Goal: Task Accomplishment & Management: Manage account settings

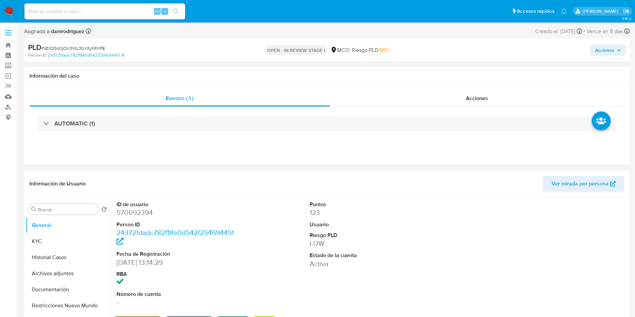
select select "10"
click at [145, 213] on dd "570092394" at bounding box center [177, 212] width 122 height 9
copy dd "570092394"
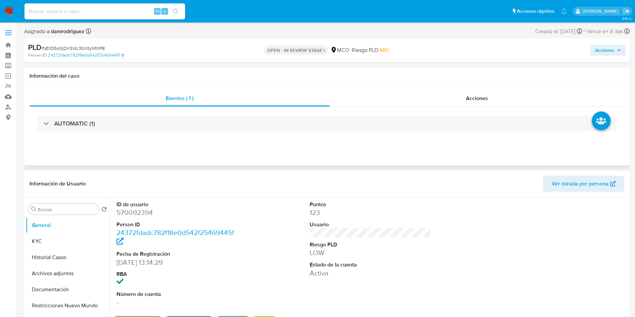
click at [140, 136] on div "AUTOMATIC (1)" at bounding box center [326, 123] width 595 height 33
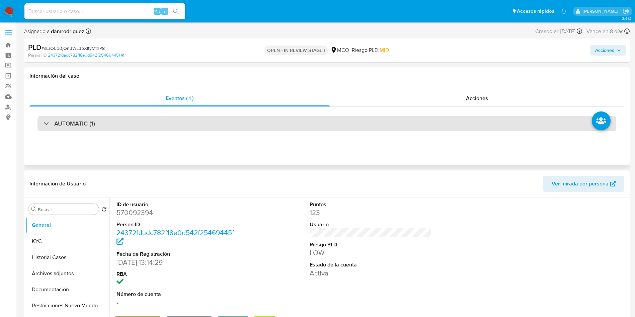
click at [127, 130] on div "AUTOMATIC (1)" at bounding box center [326, 123] width 579 height 15
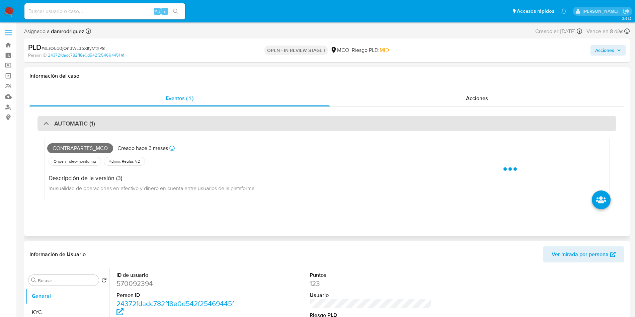
click at [111, 125] on div "AUTOMATIC (1)" at bounding box center [326, 123] width 579 height 15
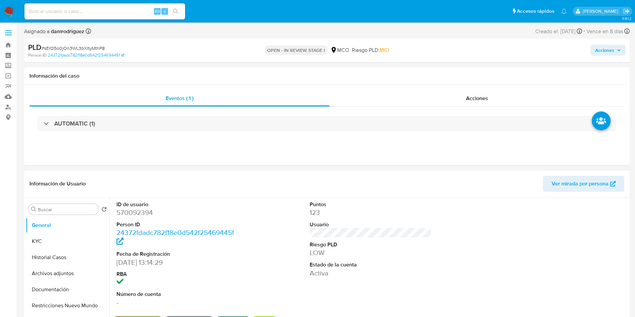
click at [139, 215] on dd "570092394" at bounding box center [177, 212] width 122 height 9
copy dd "570092394"
click at [258, 231] on div "ID de usuario 570092394 Person ID 24372fdadc782f18e0d542f25469445f Fecha de Reg…" at bounding box center [370, 253] width 515 height 113
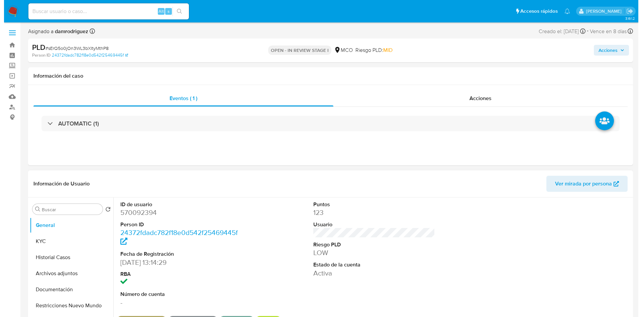
scroll to position [50, 0]
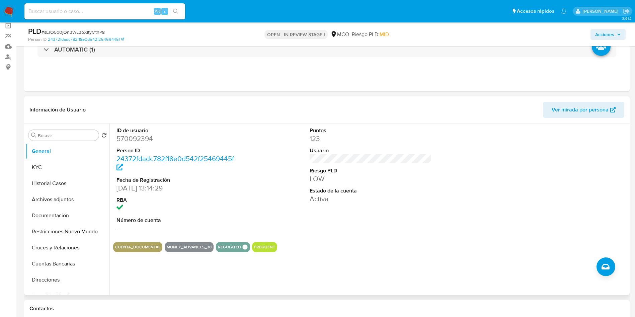
click at [130, 127] on dt "ID de usuario" at bounding box center [177, 130] width 122 height 7
click at [130, 135] on dd "570092394" at bounding box center [177, 138] width 122 height 9
copy dd "570092394"
drag, startPoint x: 64, startPoint y: 184, endPoint x: 73, endPoint y: 183, distance: 9.8
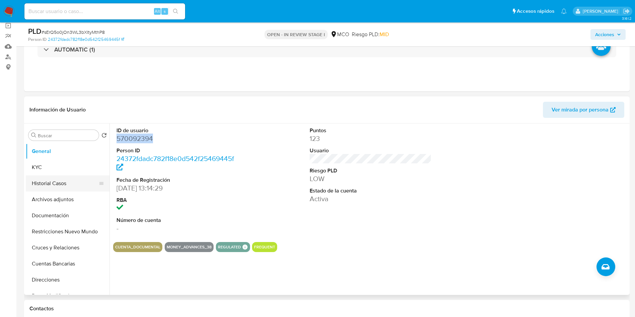
click at [64, 185] on button "Historial Casos" at bounding box center [65, 183] width 78 height 16
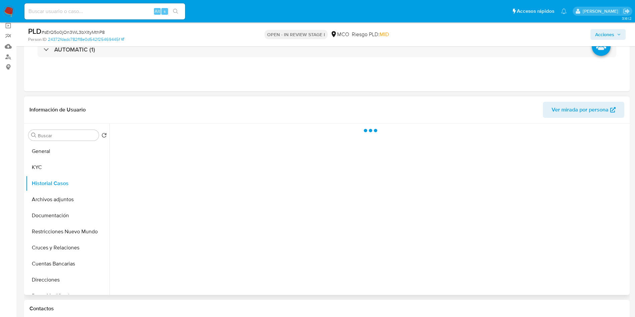
click at [162, 101] on div "Información de Usuario Ver mirada por persona" at bounding box center [326, 109] width 605 height 27
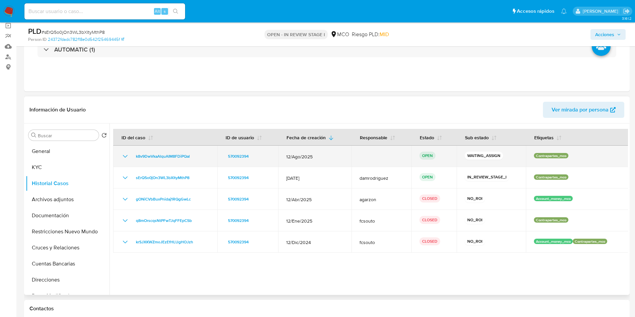
drag, startPoint x: 196, startPoint y: 157, endPoint x: 116, endPoint y: 156, distance: 80.0
click at [116, 156] on td "k8v9DwVkaAlquAIM8FDiPQal" at bounding box center [165, 156] width 104 height 21
click at [166, 156] on span "k8v9DwVkaAlquAIM8FDiPQal" at bounding box center [163, 156] width 54 height 8
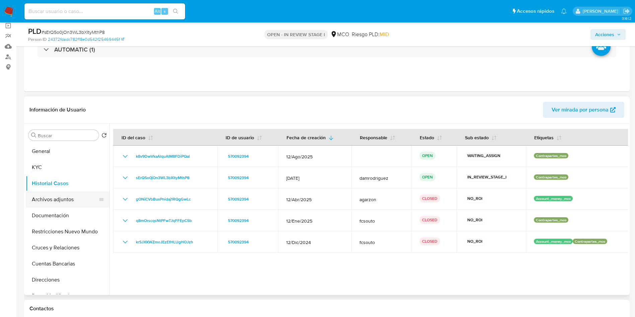
click at [53, 204] on button "Archivos adjuntos" at bounding box center [65, 199] width 78 height 16
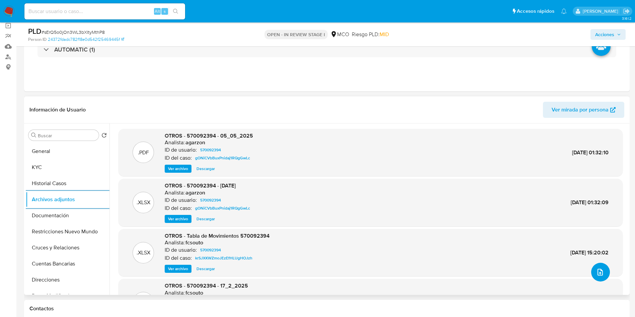
click at [596, 274] on icon "upload-file" at bounding box center [600, 272] width 8 height 8
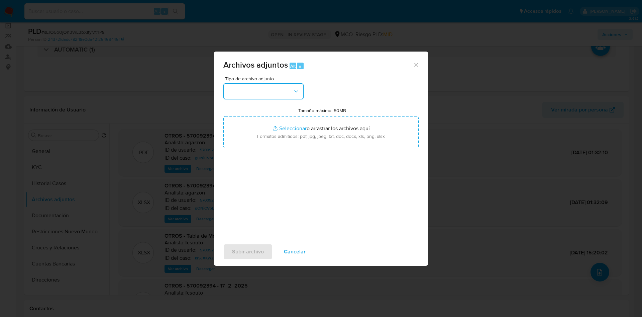
click at [271, 89] on button "button" at bounding box center [264, 91] width 80 height 16
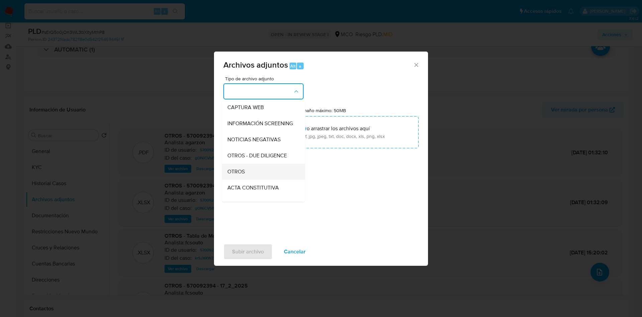
click at [242, 175] on span "OTROS" at bounding box center [236, 171] width 17 height 7
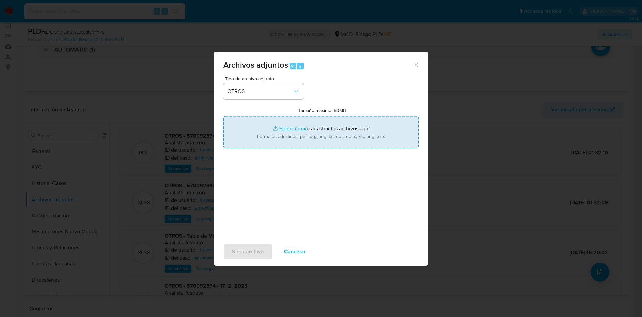
click at [311, 132] on input "Tamaño máximo: 50MB Seleccionar archivos" at bounding box center [321, 132] width 195 height 32
type input "C:\fakepath\570092394 - 02_10_2025.pdf"
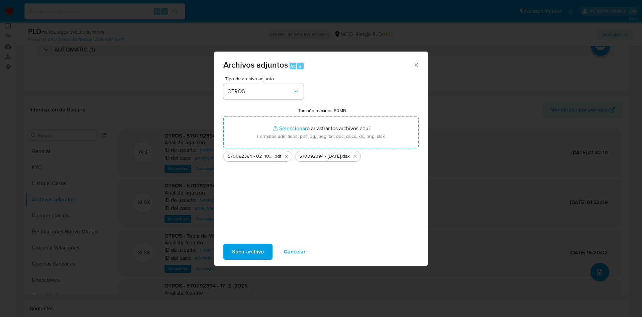
click at [259, 253] on span "Subir archivo" at bounding box center [248, 251] width 32 height 15
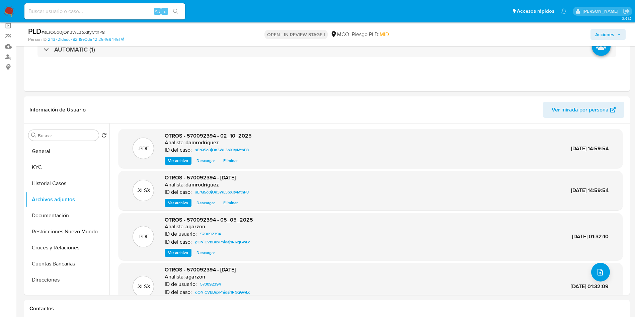
click at [613, 30] on span "Acciones" at bounding box center [604, 34] width 19 height 11
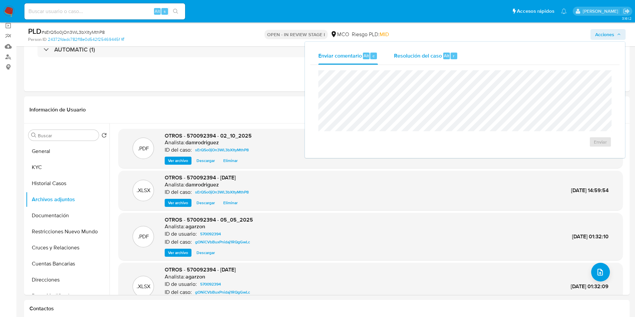
click at [432, 56] on span "Resolución del caso" at bounding box center [418, 56] width 48 height 8
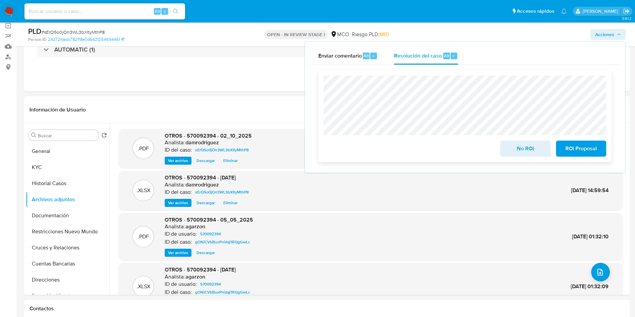
click at [523, 156] on span "No ROI" at bounding box center [525, 148] width 33 height 15
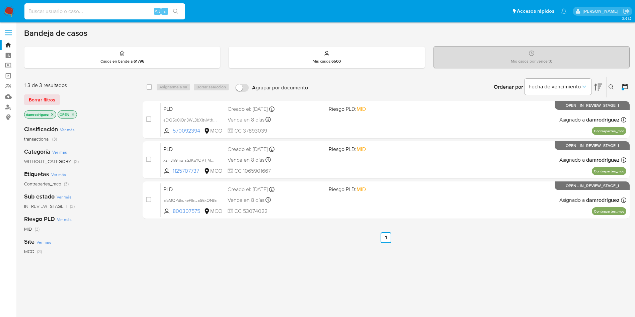
click at [72, 8] on input at bounding box center [104, 11] width 161 height 9
paste input "2004968438"
type input "2004968438"
click at [291, 261] on div "select-all-cases-checkbox Asignarme a mí Borrar selección Agrupar por documento…" at bounding box center [386, 227] width 487 height 303
click at [77, 14] on input "2004968438" at bounding box center [104, 11] width 161 height 9
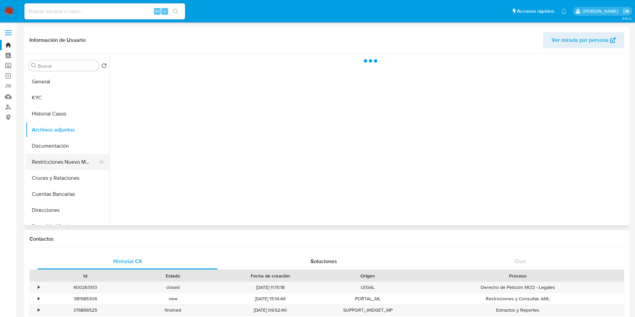
click at [54, 166] on button "Restricciones Nuevo Mundo" at bounding box center [65, 162] width 78 height 16
select select "10"
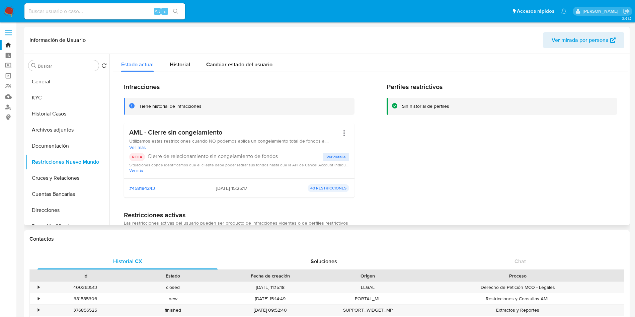
click at [318, 38] on header "Información de Usuario Ver mirada por persona" at bounding box center [326, 40] width 595 height 16
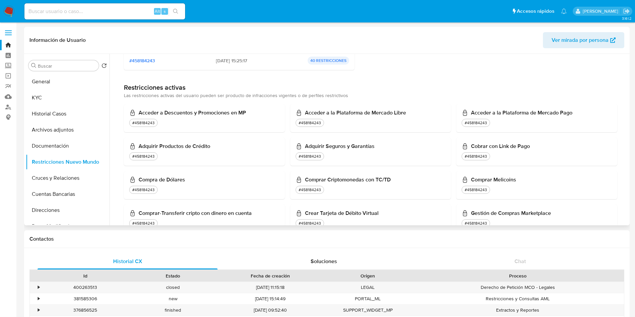
scroll to position [151, 0]
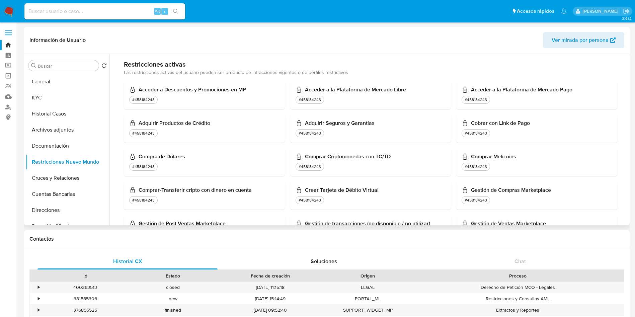
drag, startPoint x: 627, startPoint y: 108, endPoint x: 628, endPoint y: 115, distance: 7.1
click at [628, 115] on div "Buscar Volver al orden por defecto General KYC Historial Casos Archivos adjunto…" at bounding box center [326, 139] width 605 height 171
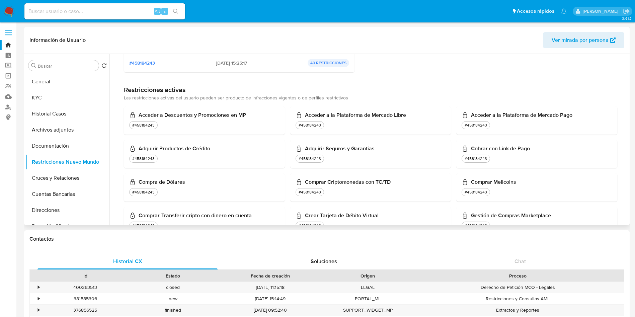
scroll to position [126, 0]
click at [118, 78] on div "Infracciones Tiene historial de infracciones AML - Cierre sin congelamiento Uti…" at bounding box center [370, 268] width 515 height 647
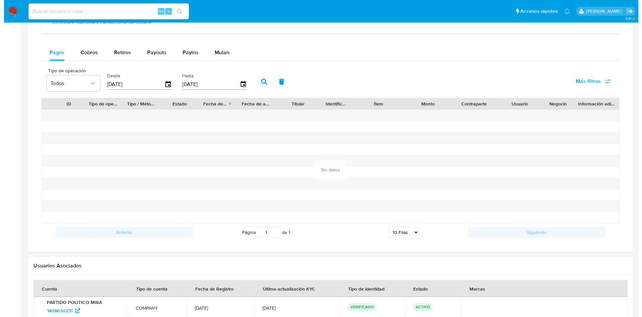
scroll to position [402, 0]
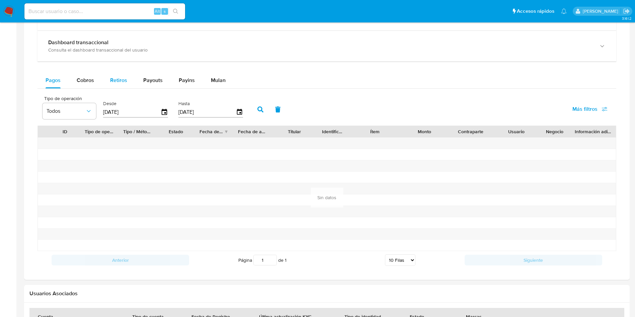
click at [118, 78] on span "Retiros" at bounding box center [118, 80] width 17 height 8
select select "10"
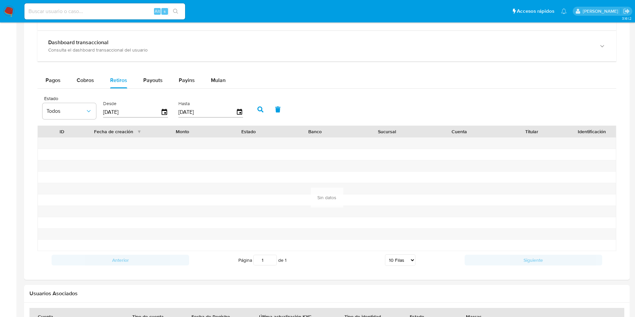
click at [136, 111] on input "[DATE]" at bounding box center [132, 112] width 58 height 11
click at [161, 115] on icon "button" at bounding box center [165, 112] width 12 height 12
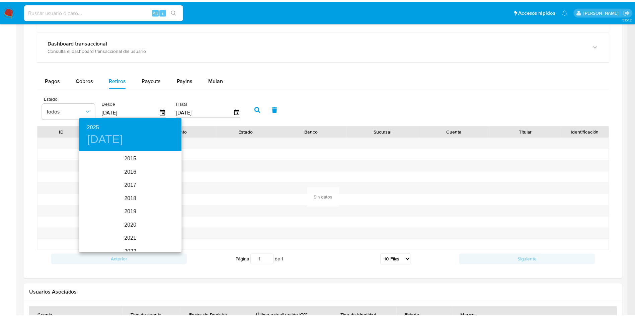
scroll to position [94, 0]
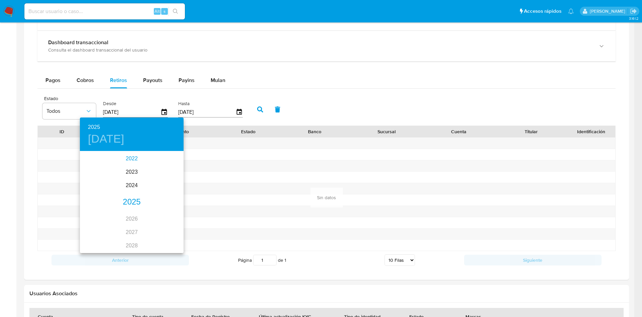
click at [127, 159] on div "2022" at bounding box center [132, 158] width 104 height 13
click at [130, 193] on div "may." at bounding box center [131, 189] width 34 height 25
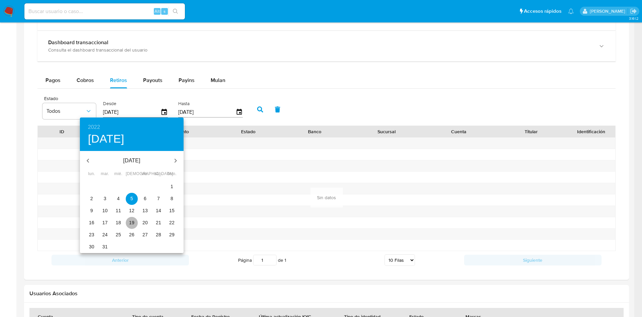
click at [135, 221] on span "19" at bounding box center [132, 222] width 12 height 7
type input "19/05/2022"
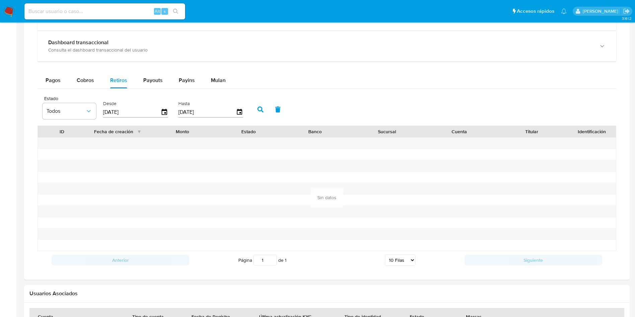
click at [265, 106] on button "button" at bounding box center [260, 109] width 17 height 16
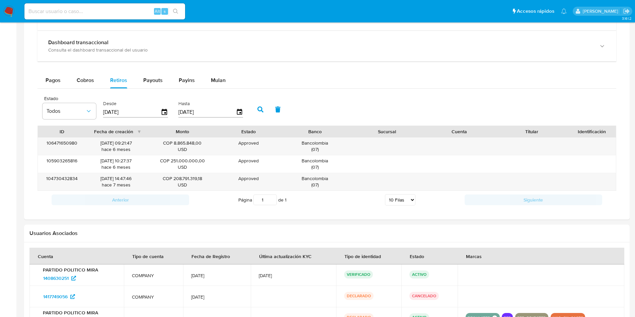
click at [371, 65] on div "Balance Consulta el balance del usuario Dashboard transaccional Consulta el das…" at bounding box center [326, 104] width 579 height 208
click at [67, 108] on span "Todos" at bounding box center [66, 111] width 39 height 7
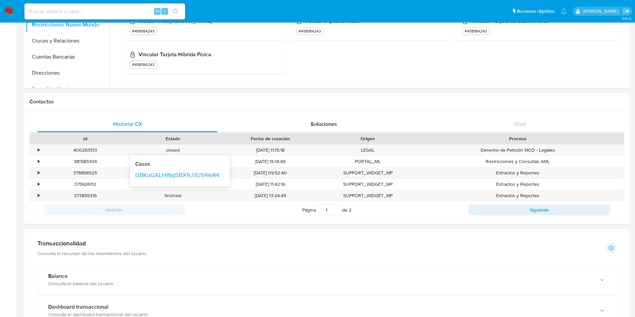
scroll to position [100, 0]
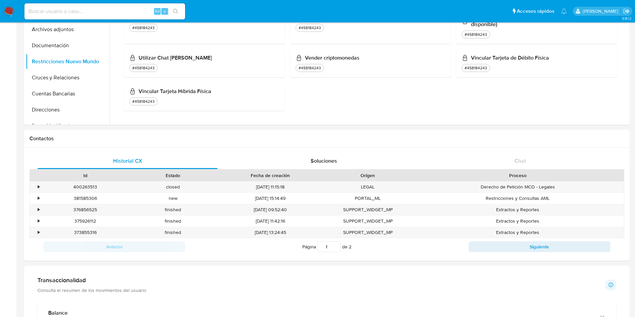
click at [12, 7] on img at bounding box center [8, 11] width 11 height 11
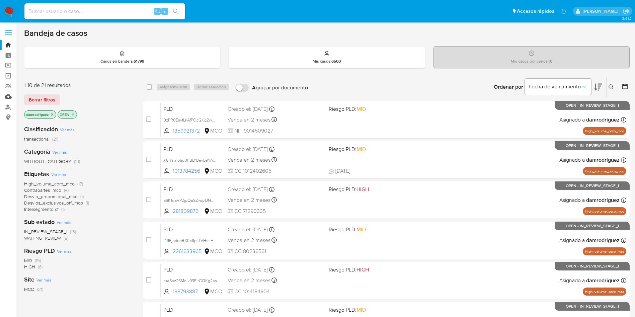
click at [10, 97] on link "Mulan" at bounding box center [40, 96] width 80 height 10
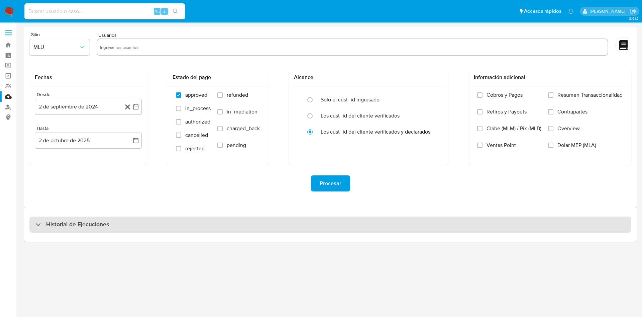
click at [130, 230] on div "Historial de Ejecuciones" at bounding box center [330, 224] width 602 height 16
select select "10"
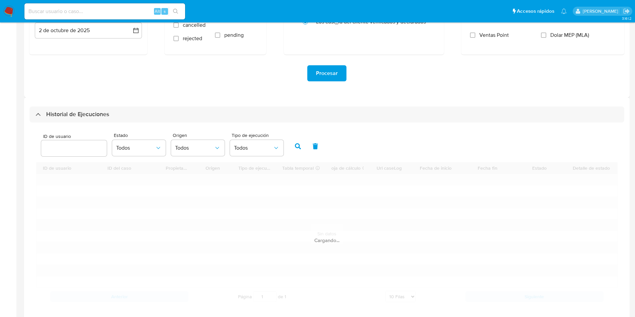
scroll to position [143, 0]
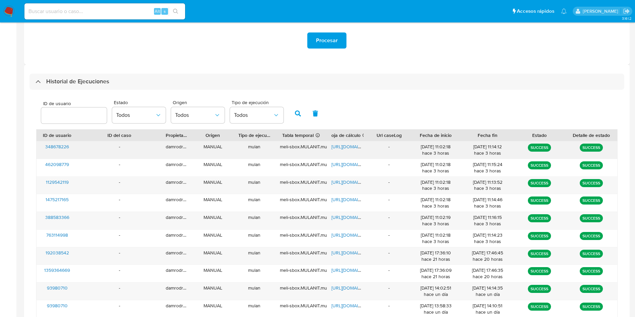
click at [353, 144] on span "https://docs.google.com/spreadsheets/d/1IMCtiITPsdspkW1SPewbqRQp2ZouxUZn9rrAY8U…" at bounding box center [354, 146] width 46 height 7
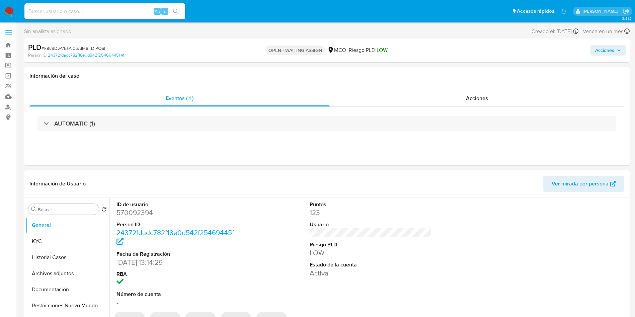
select select "10"
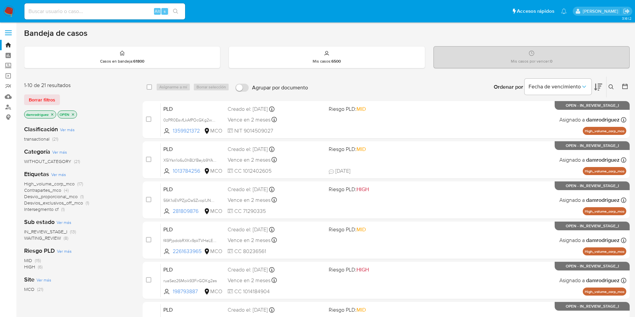
click at [611, 92] on div "Ingrese ID de usuario o caso Buscar Borrar filtros" at bounding box center [611, 87] width 11 height 21
click at [609, 85] on icon at bounding box center [610, 86] width 5 height 5
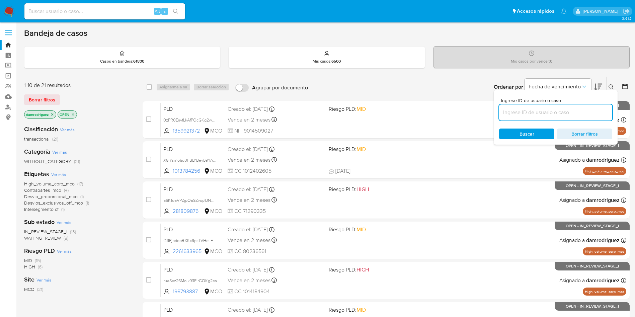
drag, startPoint x: 538, startPoint y: 110, endPoint x: 535, endPoint y: 111, distance: 3.4
click at [538, 110] on input at bounding box center [555, 112] width 113 height 9
type input "k8v9DwVkaAlquAIM8FDiPQal"
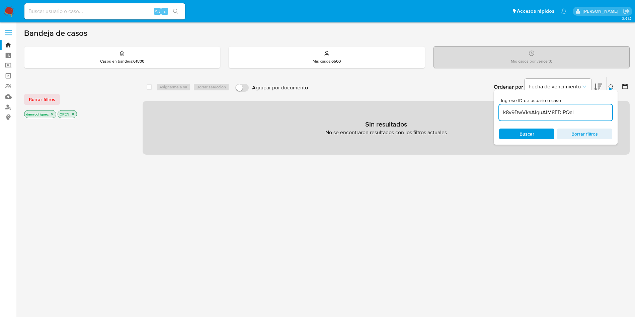
click at [54, 115] on icon "close-filter" at bounding box center [52, 114] width 4 height 4
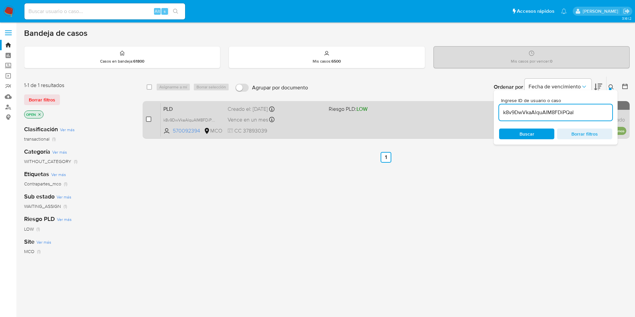
click at [148, 117] on input "checkbox" at bounding box center [148, 118] width 5 height 5
checkbox input "true"
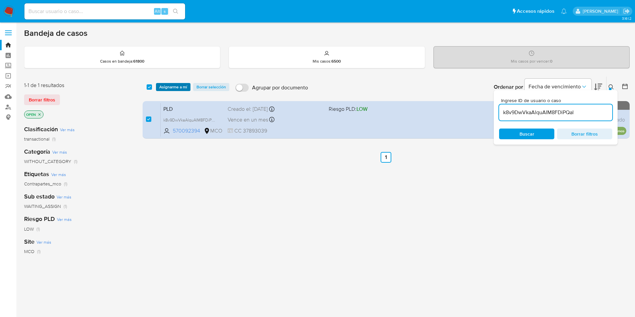
click at [166, 88] on span "Asignarme a mí" at bounding box center [173, 87] width 28 height 7
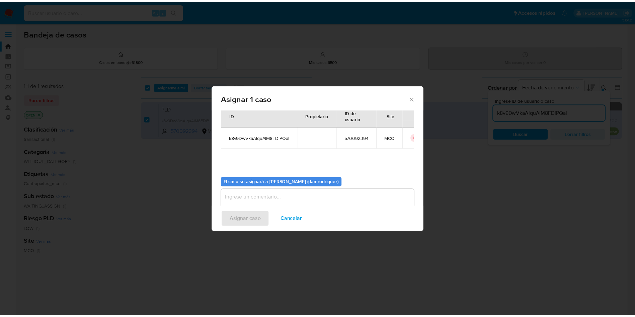
scroll to position [35, 0]
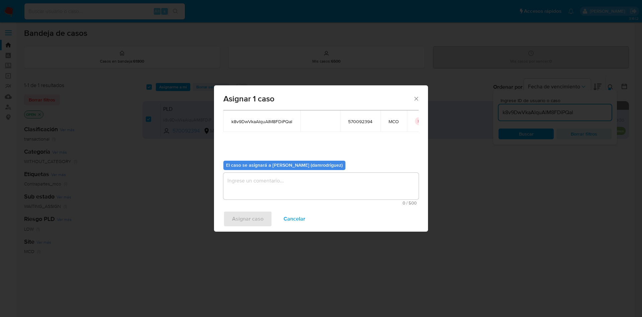
click at [254, 184] on textarea "assign-modal" at bounding box center [321, 186] width 195 height 27
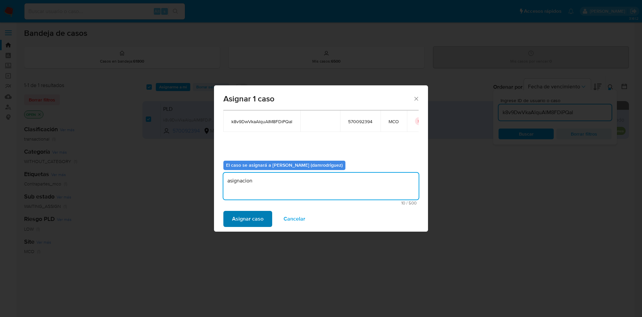
type textarea "asignacion"
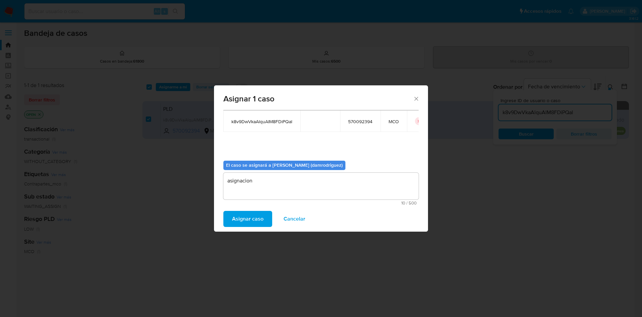
click at [232, 224] on span "Asignar caso" at bounding box center [247, 218] width 31 height 15
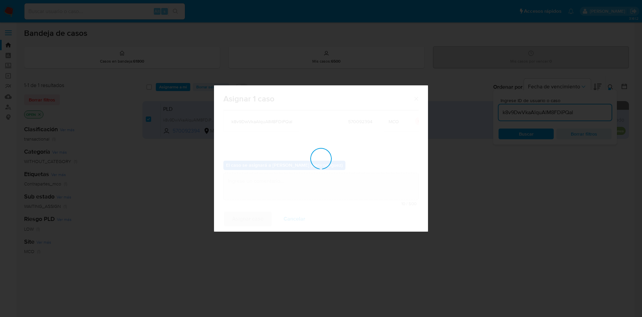
checkbox input "false"
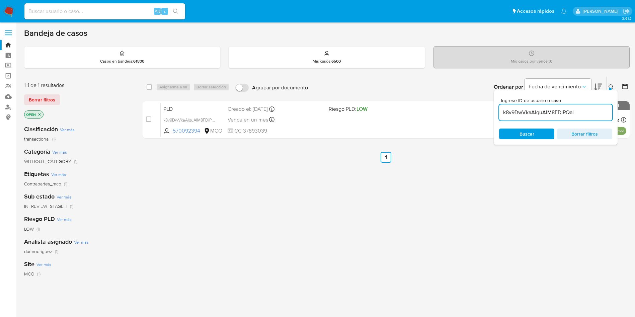
click at [9, 11] on img at bounding box center [8, 11] width 11 height 11
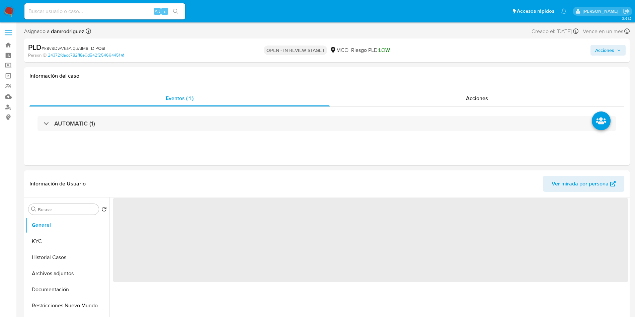
select select "10"
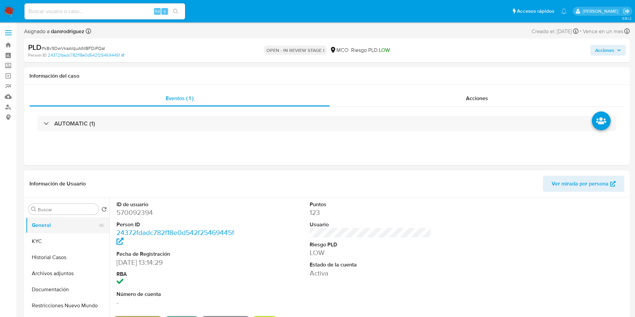
click at [89, 232] on button "General" at bounding box center [65, 225] width 78 height 16
click at [73, 238] on button "KYC" at bounding box center [65, 241] width 78 height 16
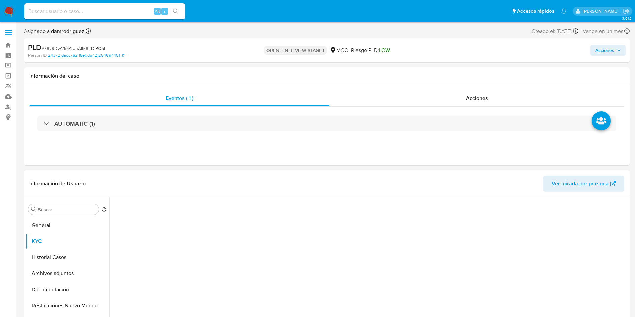
click at [196, 181] on header "Información de Usuario Ver mirada por persona" at bounding box center [326, 184] width 595 height 16
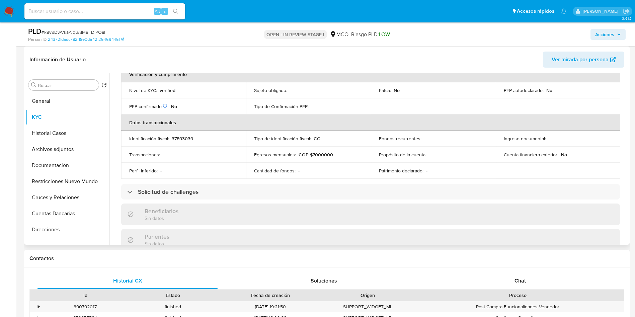
scroll to position [333, 0]
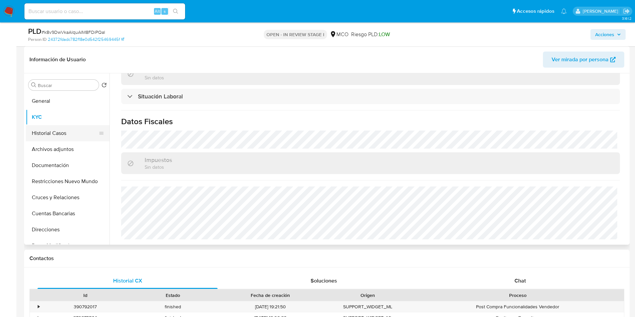
click at [54, 138] on button "Historial Casos" at bounding box center [65, 133] width 78 height 16
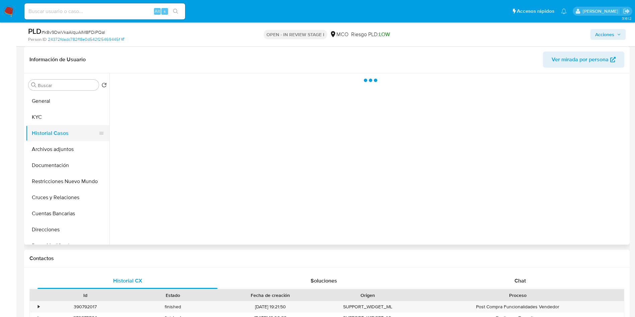
scroll to position [0, 0]
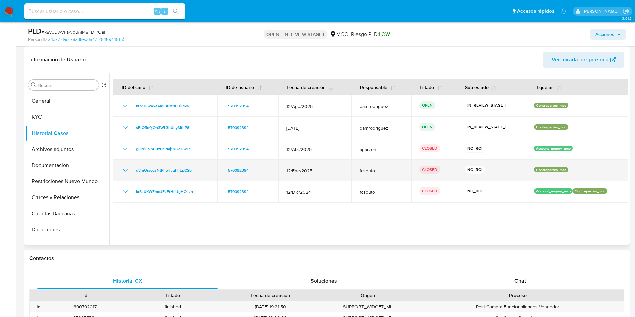
click at [124, 168] on icon "Mostrar/Ocultar" at bounding box center [125, 170] width 8 height 8
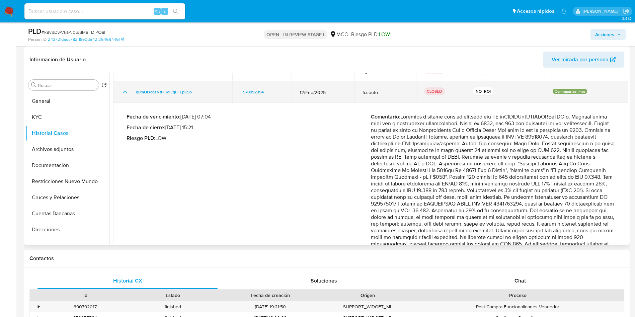
scroll to position [100, 0]
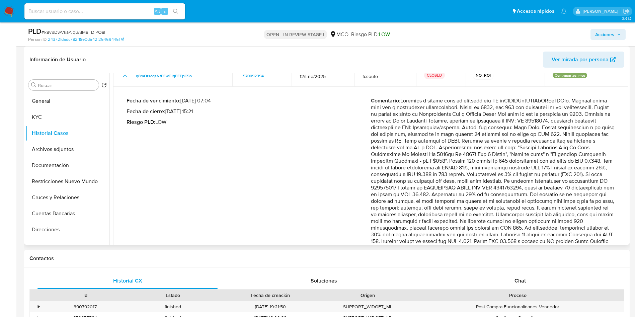
drag, startPoint x: 419, startPoint y: 130, endPoint x: 518, endPoint y: 148, distance: 100.6
click at [517, 147] on p "Comentario :" at bounding box center [493, 184] width 244 height 174
drag, startPoint x: 501, startPoint y: 157, endPoint x: 472, endPoint y: 155, distance: 29.5
click at [500, 157] on p "Comentario :" at bounding box center [493, 184] width 244 height 174
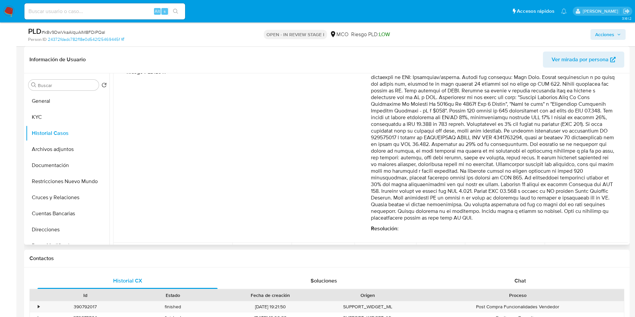
drag, startPoint x: 459, startPoint y: 128, endPoint x: 487, endPoint y: 122, distance: 28.7
click at [468, 130] on p "Comentario :" at bounding box center [493, 134] width 244 height 174
drag, startPoint x: 514, startPoint y: 127, endPoint x: 592, endPoint y: 123, distance: 77.4
click at [591, 123] on p "Comentario :" at bounding box center [493, 134] width 244 height 174
drag, startPoint x: 442, startPoint y: 132, endPoint x: 513, endPoint y: 129, distance: 71.7
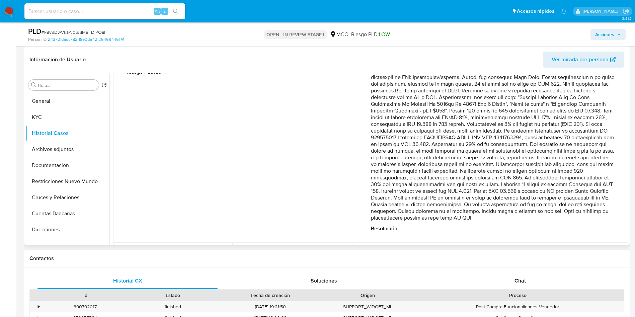
click at [512, 129] on p "Comentario :" at bounding box center [493, 134] width 244 height 174
drag, startPoint x: 552, startPoint y: 129, endPoint x: 592, endPoint y: 130, distance: 39.2
click at [592, 130] on p "Comentario :" at bounding box center [493, 134] width 244 height 174
drag, startPoint x: 434, startPoint y: 135, endPoint x: 581, endPoint y: 136, distance: 147.6
click at [574, 136] on p "Comentario :" at bounding box center [493, 134] width 244 height 174
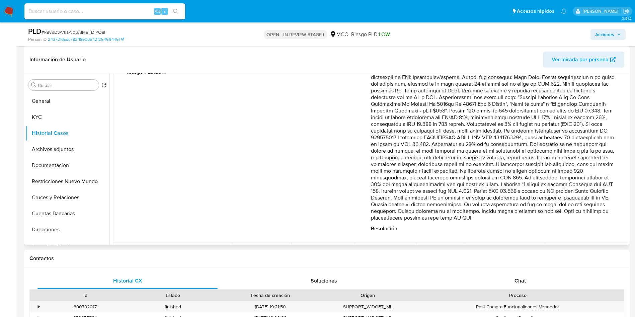
drag, startPoint x: 421, startPoint y: 143, endPoint x: 498, endPoint y: 143, distance: 77.0
click at [480, 142] on p "Comentario :" at bounding box center [493, 134] width 244 height 174
drag, startPoint x: 509, startPoint y: 144, endPoint x: 585, endPoint y: 144, distance: 76.3
click at [569, 143] on p "Comentario :" at bounding box center [493, 134] width 244 height 174
click at [588, 144] on p "Comentario :" at bounding box center [493, 134] width 244 height 174
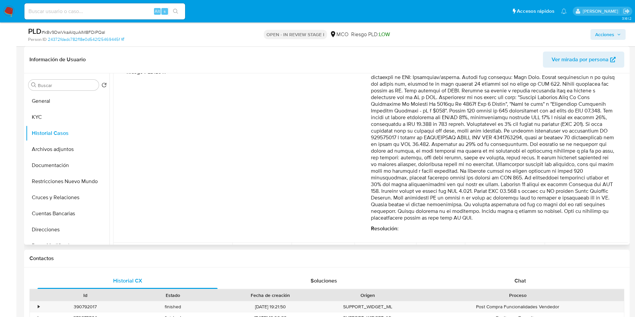
drag, startPoint x: 564, startPoint y: 146, endPoint x: 530, endPoint y: 163, distance: 38.3
click at [530, 163] on p "Comentario :" at bounding box center [493, 134] width 244 height 174
click at [73, 153] on button "Archivos adjuntos" at bounding box center [65, 149] width 78 height 16
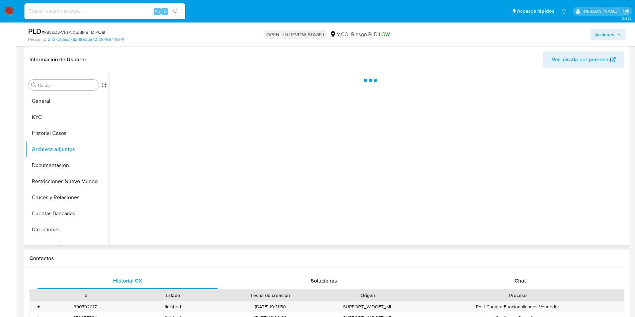
scroll to position [0, 0]
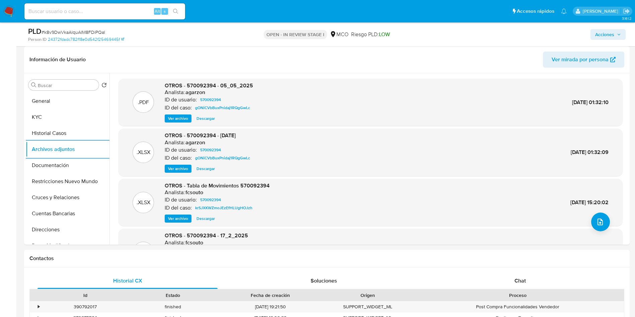
click at [602, 36] on span "Acciones" at bounding box center [604, 34] width 19 height 11
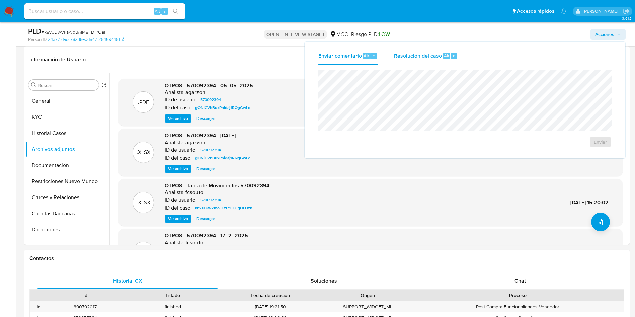
click at [440, 56] on span "Resolución del caso" at bounding box center [418, 56] width 48 height 8
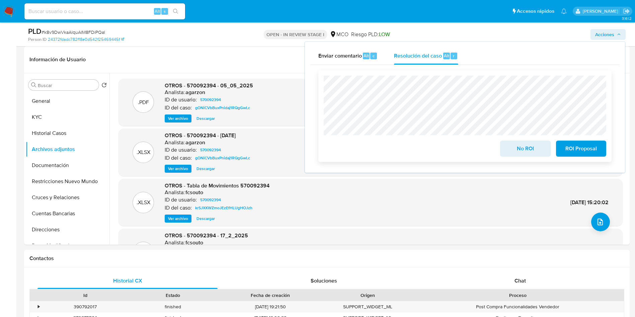
click at [524, 151] on span "No ROI" at bounding box center [525, 148] width 33 height 15
click at [519, 155] on span "No ROI" at bounding box center [525, 148] width 33 height 15
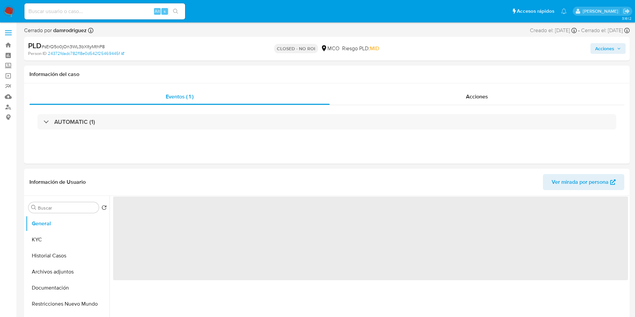
select select "10"
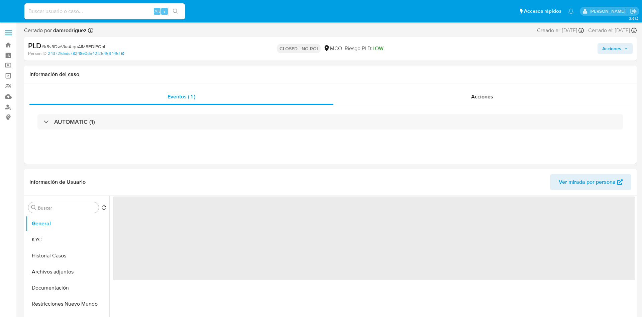
select select "10"
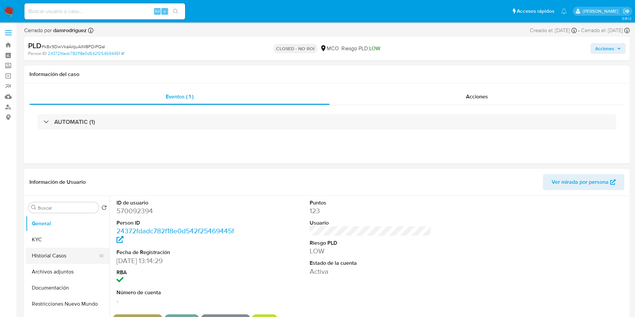
click at [49, 254] on button "Historial Casos" at bounding box center [65, 256] width 78 height 16
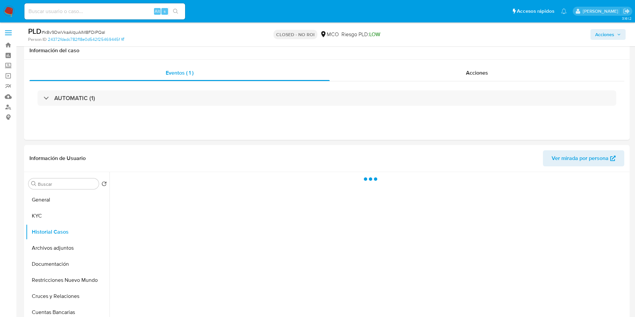
scroll to position [50, 0]
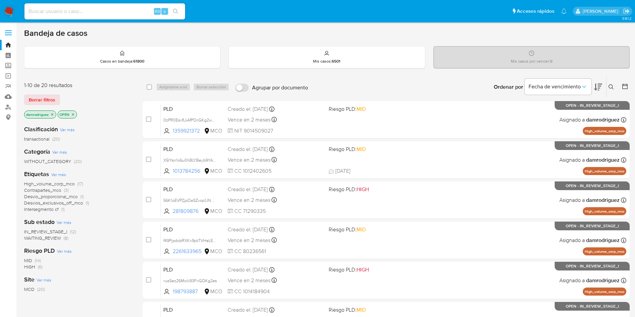
click at [626, 85] on icon at bounding box center [624, 86] width 7 height 7
click at [627, 77] on div at bounding box center [623, 87] width 12 height 21
click at [627, 84] on icon at bounding box center [624, 86] width 5 height 5
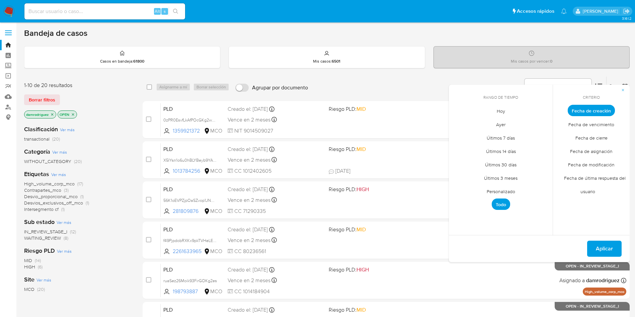
drag, startPoint x: 506, startPoint y: 189, endPoint x: 505, endPoint y: 181, distance: 7.8
click at [506, 189] on span "Personalizado" at bounding box center [500, 191] width 42 height 14
click at [459, 123] on icon "Mes anterior" at bounding box center [459, 123] width 8 height 8
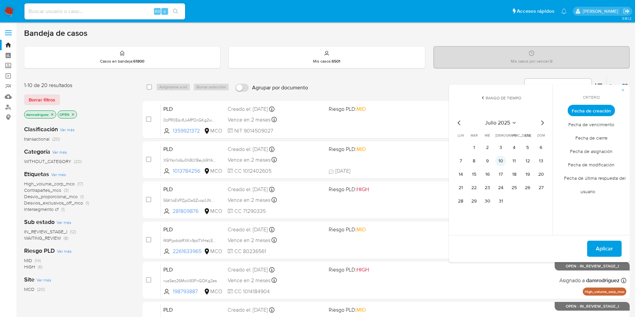
click at [502, 162] on button "10" at bounding box center [500, 161] width 11 height 11
click at [540, 161] on button "13" at bounding box center [540, 161] width 11 height 11
click at [598, 244] on span "Aplicar" at bounding box center [604, 248] width 17 height 15
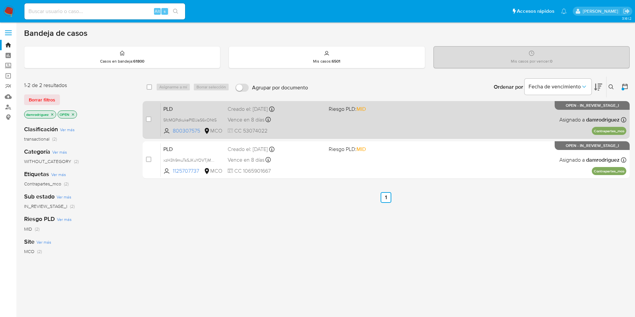
click at [198, 110] on span "PLD" at bounding box center [192, 108] width 59 height 9
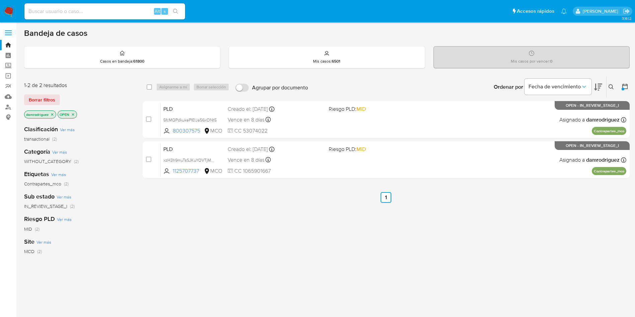
click at [609, 86] on icon at bounding box center [610, 86] width 5 height 5
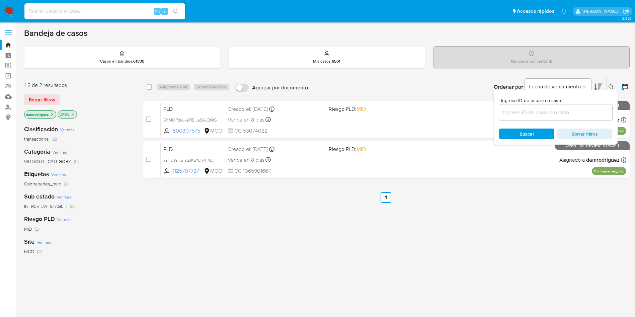
click at [579, 121] on div "Ingrese ID de usuario o caso Buscar Borrar filtros" at bounding box center [556, 117] width 124 height 55
drag, startPoint x: 580, startPoint y: 114, endPoint x: 567, endPoint y: 113, distance: 12.1
click at [580, 114] on input at bounding box center [555, 112] width 113 height 9
paste input "Px0IjUFGPywD0s550dWOtQ4P"
type input "Px0IjUFGPywD0s550dWOtQ4P"
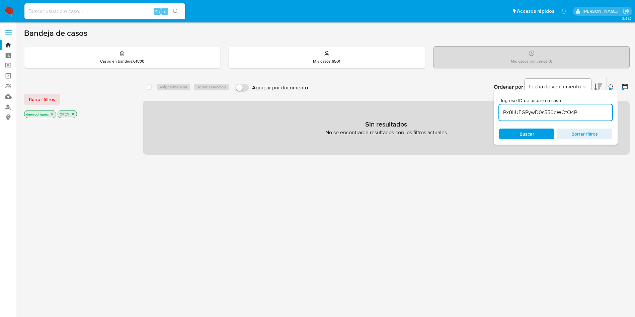
click at [54, 114] on icon "close-filter" at bounding box center [52, 114] width 4 height 4
click at [629, 85] on main "3.161.2" at bounding box center [317, 204] width 635 height 408
click at [628, 85] on button at bounding box center [625, 87] width 8 height 8
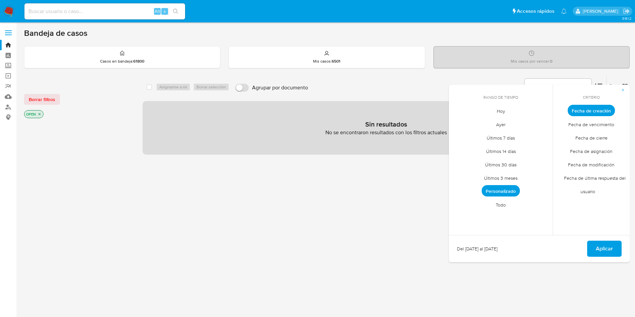
click at [500, 207] on span "Todo" at bounding box center [501, 205] width 24 height 14
click at [621, 258] on div "Aplicar" at bounding box center [539, 248] width 181 height 27
click at [607, 248] on span "Aplicar" at bounding box center [604, 248] width 17 height 15
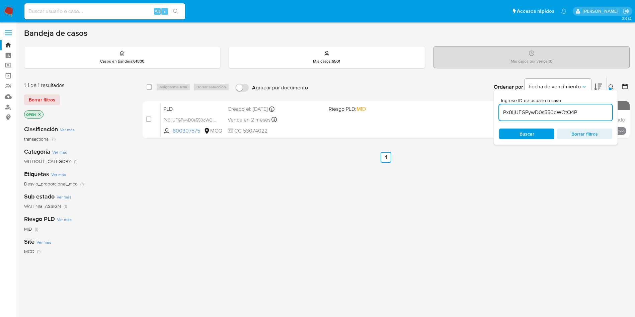
click at [139, 113] on div "1-1 de 1 resultados Borrar filtros OPEN Clasificación Ver más transactional (1)…" at bounding box center [326, 227] width 605 height 303
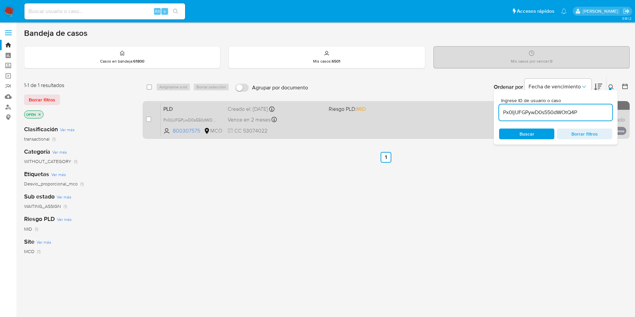
click at [148, 122] on div "case-item-checkbox" at bounding box center [148, 119] width 5 height 7
click at [149, 121] on input "checkbox" at bounding box center [148, 118] width 5 height 5
checkbox input "true"
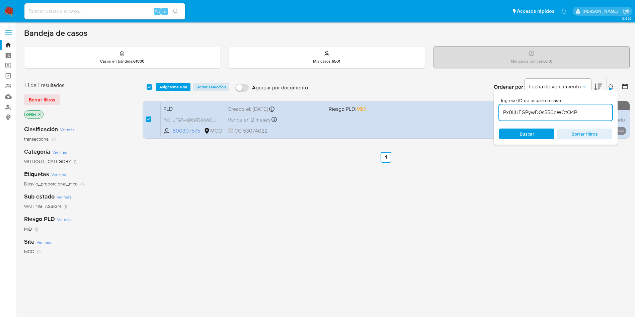
click at [612, 86] on icon at bounding box center [610, 86] width 5 height 5
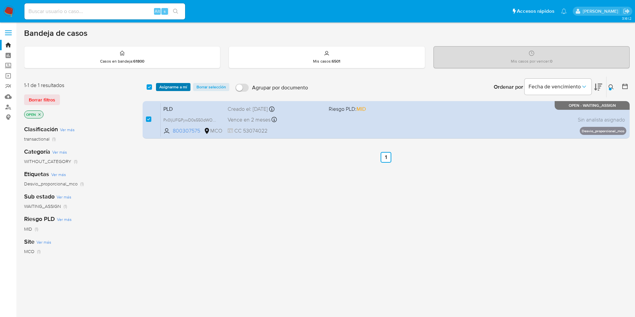
click at [168, 86] on span "Asignarme a mí" at bounding box center [173, 87] width 28 height 7
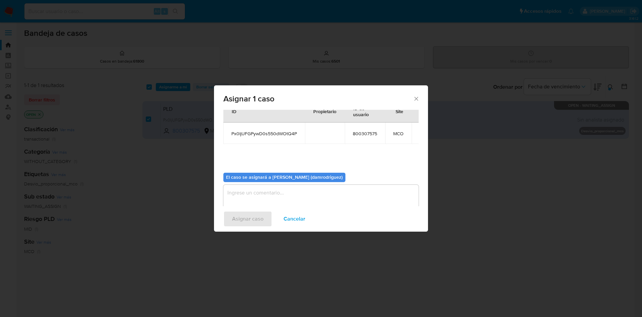
scroll to position [35, 0]
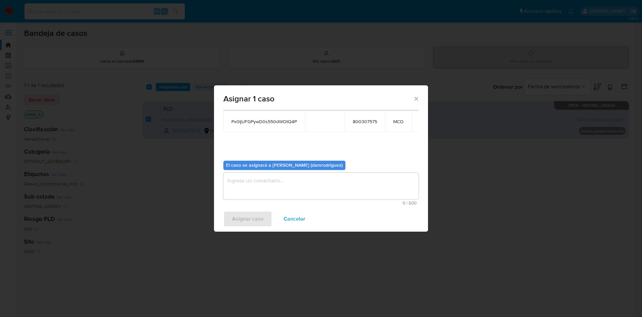
click at [286, 189] on textarea "assign-modal" at bounding box center [321, 186] width 195 height 27
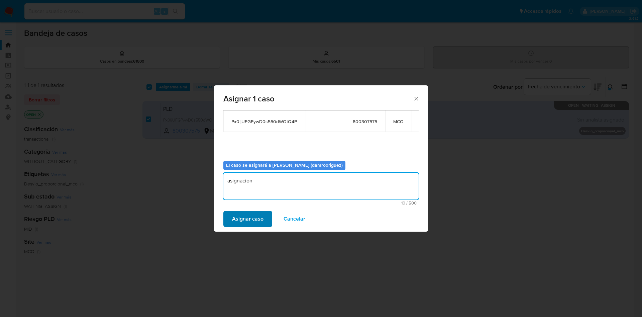
type textarea "asignacion"
click at [255, 217] on span "Asignar caso" at bounding box center [247, 218] width 31 height 15
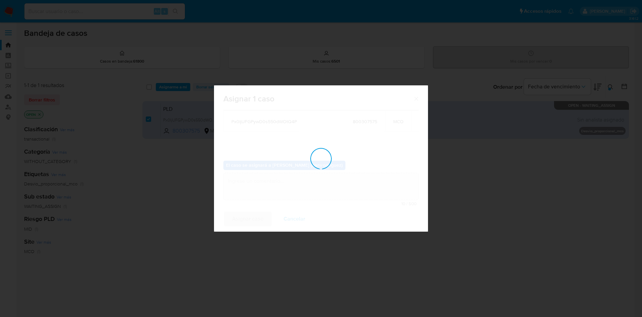
checkbox input "false"
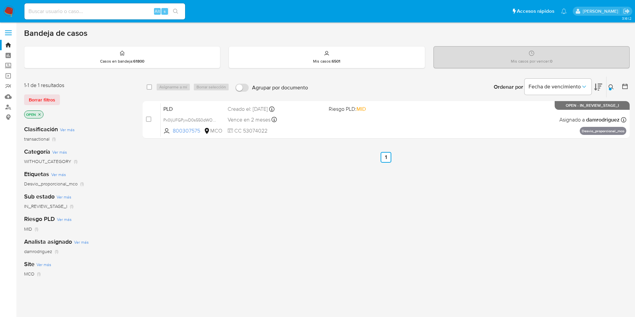
click at [612, 88] on icon at bounding box center [610, 86] width 5 height 5
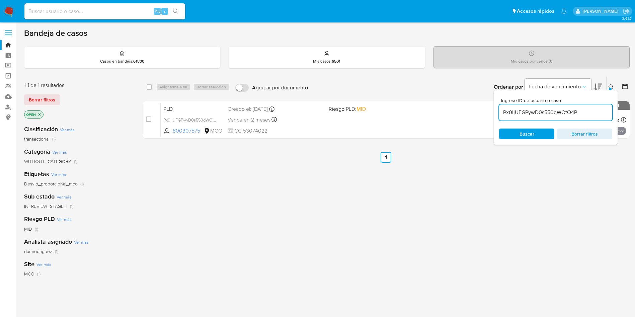
click at [558, 115] on input "Px0IjUFGPywD0s550dWOtQ4P" at bounding box center [555, 112] width 113 height 9
type input "ZE5q56fe9CRpzmbFGEXiYQQY"
click at [611, 86] on icon at bounding box center [610, 86] width 5 height 5
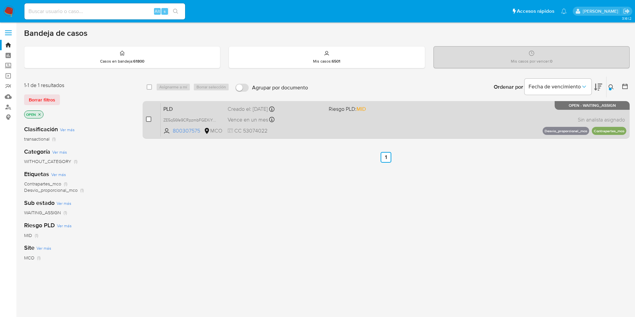
click at [148, 120] on input "checkbox" at bounding box center [148, 118] width 5 height 5
checkbox input "true"
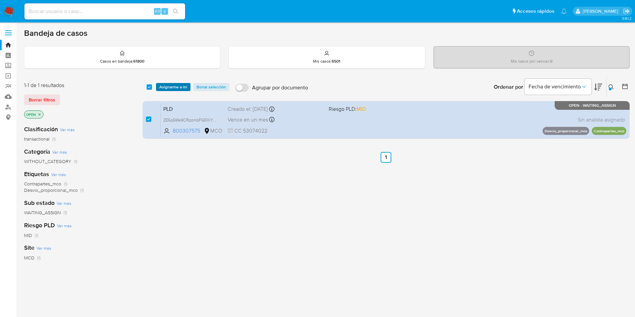
click at [172, 87] on span "Asignarme a mí" at bounding box center [173, 87] width 28 height 7
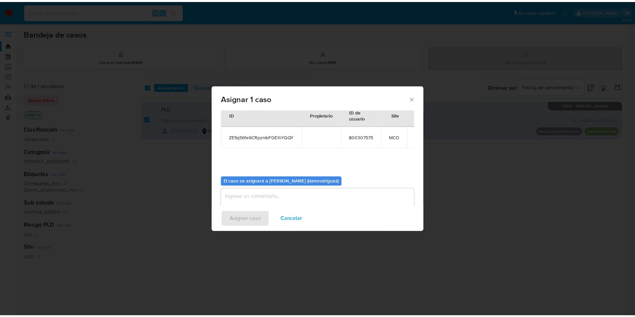
scroll to position [35, 0]
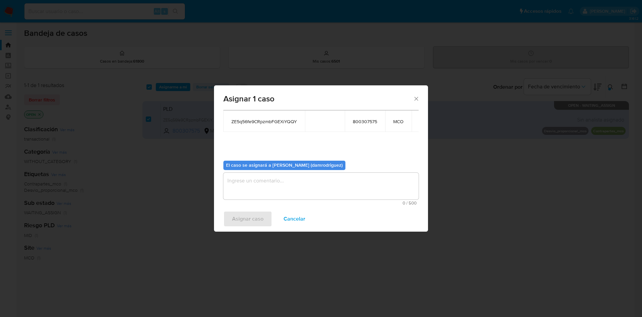
click at [279, 181] on textarea "assign-modal" at bounding box center [321, 186] width 195 height 27
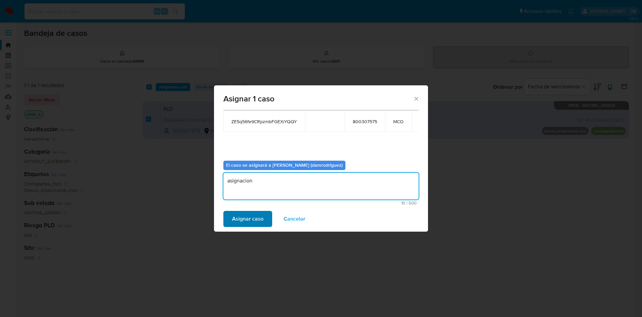
type textarea "asignacion"
click at [254, 217] on span "Asignar caso" at bounding box center [247, 218] width 31 height 15
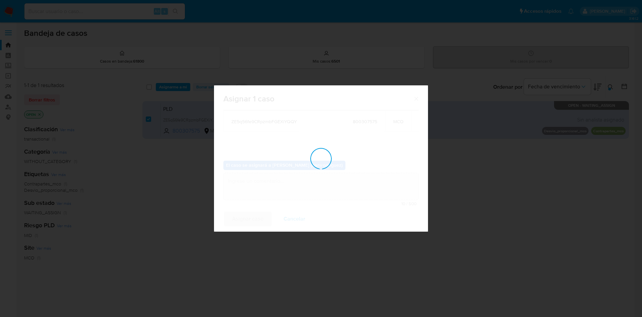
checkbox input "false"
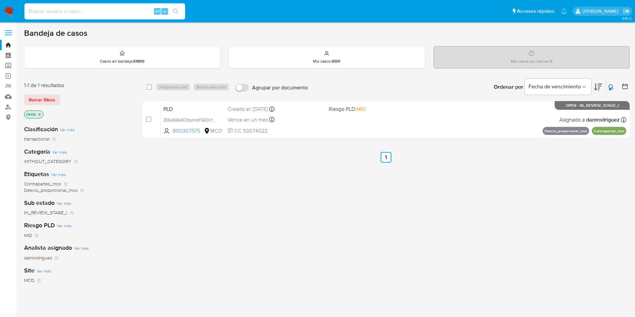
click at [86, 12] on input at bounding box center [104, 11] width 161 height 9
paste input "2651641848"
type input "2651641848"
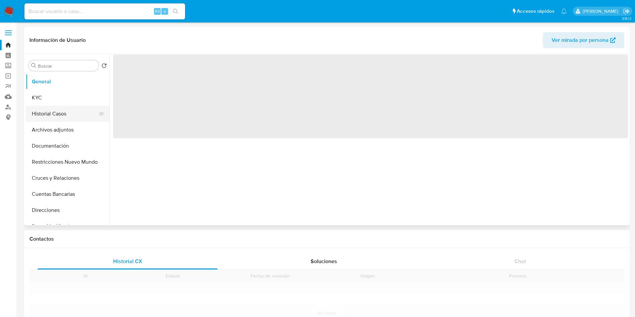
click at [58, 109] on button "Historial Casos" at bounding box center [65, 114] width 78 height 16
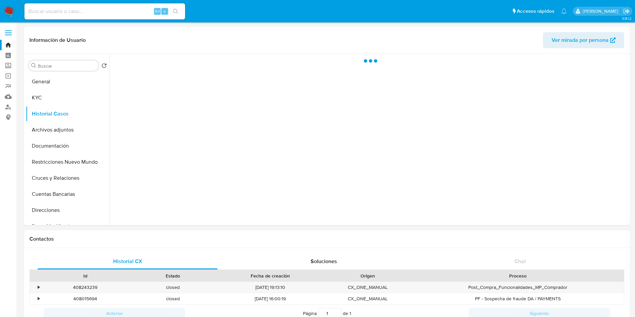
select select "10"
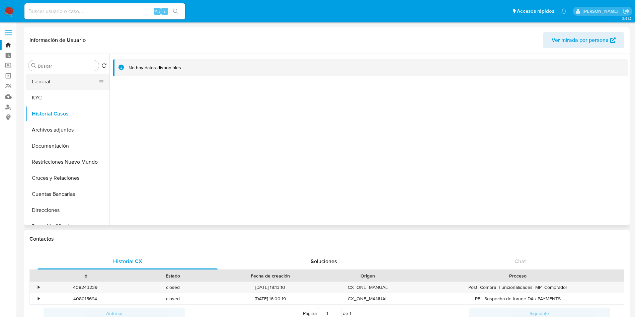
click at [53, 89] on button "General" at bounding box center [65, 82] width 78 height 16
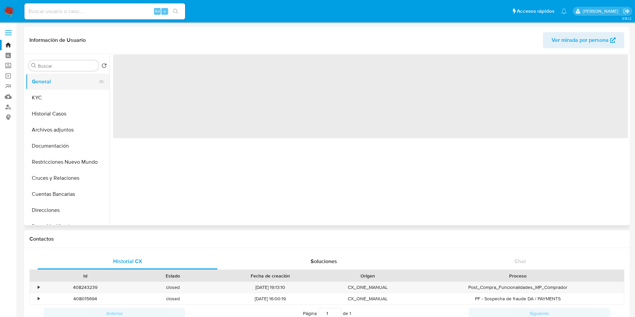
click at [54, 85] on button "General" at bounding box center [65, 82] width 78 height 16
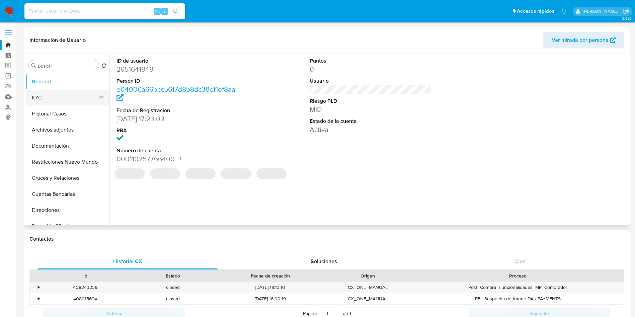
click at [53, 98] on button "KYC" at bounding box center [65, 98] width 78 height 16
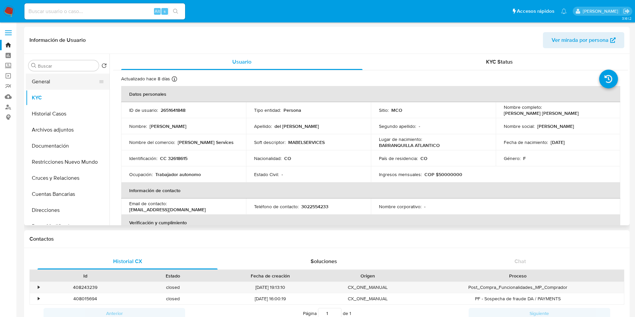
click at [47, 77] on button "General" at bounding box center [65, 82] width 78 height 16
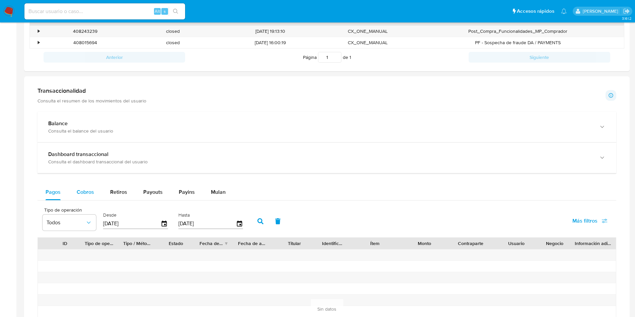
click at [88, 192] on span "Cobros" at bounding box center [85, 192] width 17 height 8
select select "10"
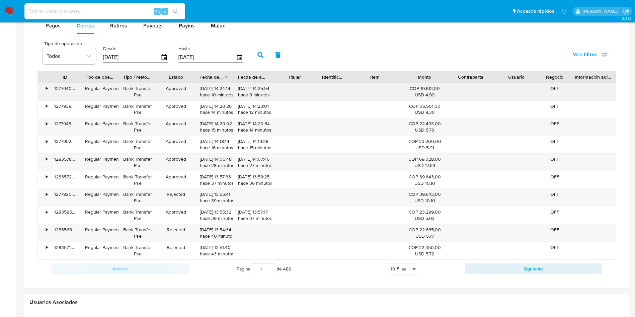
scroll to position [407, 0]
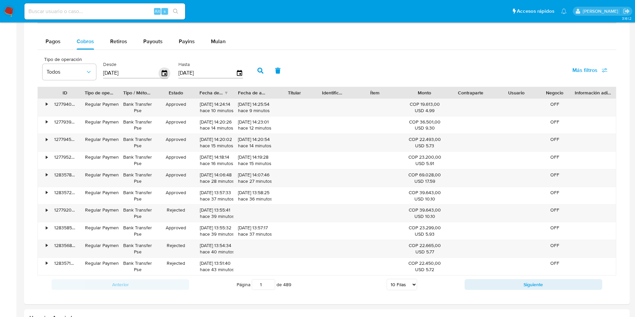
click at [164, 72] on icon "button" at bounding box center [165, 73] width 12 height 12
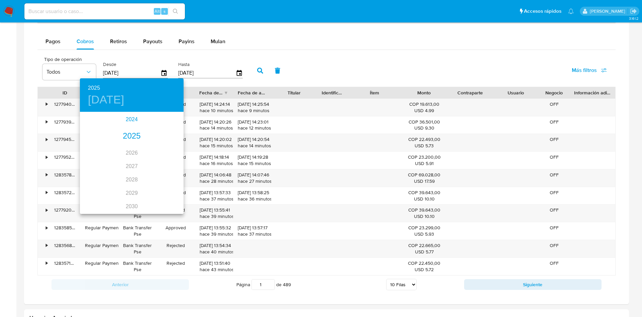
click at [127, 119] on div "2024" at bounding box center [132, 119] width 104 height 13
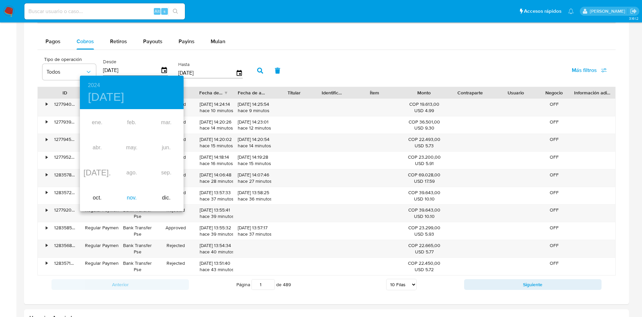
click at [130, 194] on div "nov." at bounding box center [131, 197] width 34 height 25
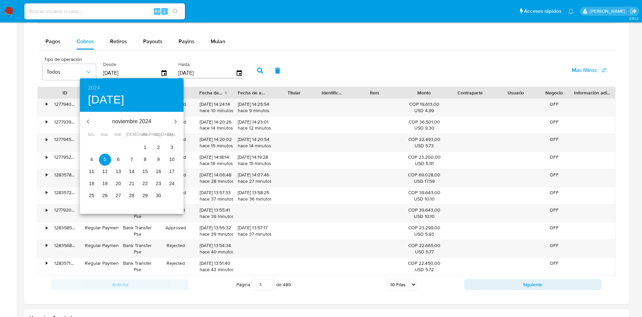
drag, startPoint x: 126, startPoint y: 198, endPoint x: 130, endPoint y: 197, distance: 4.8
click at [126, 197] on span "28" at bounding box center [132, 195] width 12 height 7
type input "28/11/2024"
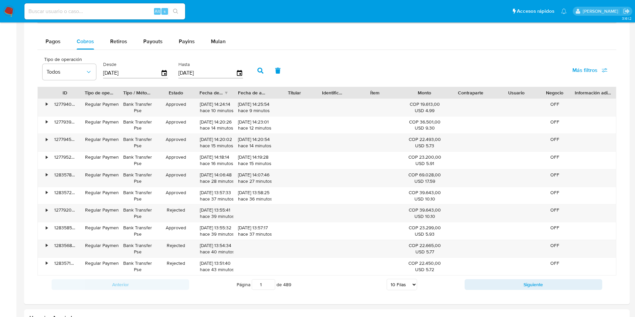
click at [259, 70] on icon "button" at bounding box center [260, 71] width 6 height 6
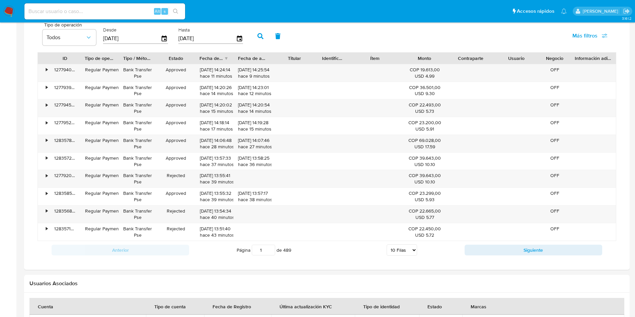
scroll to position [457, 0]
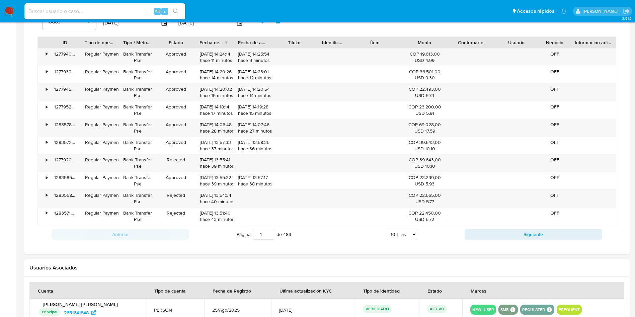
click at [404, 237] on select "5 Filas 10 Filas 20 Filas 25 Filas 50 Filas 100 Filas" at bounding box center [401, 234] width 30 height 11
select select "100"
click at [386, 229] on select "5 Filas 10 Filas 20 Filas 25 Filas 50 Filas 100 Filas" at bounding box center [401, 234] width 30 height 11
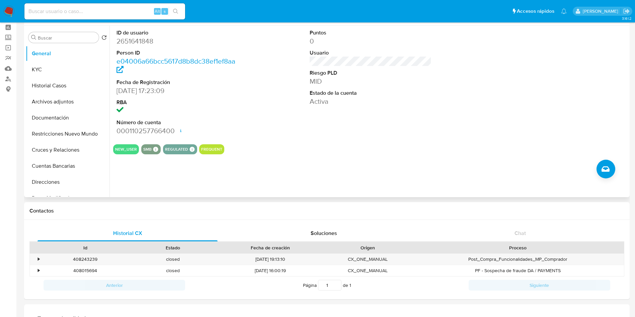
scroll to position [0, 0]
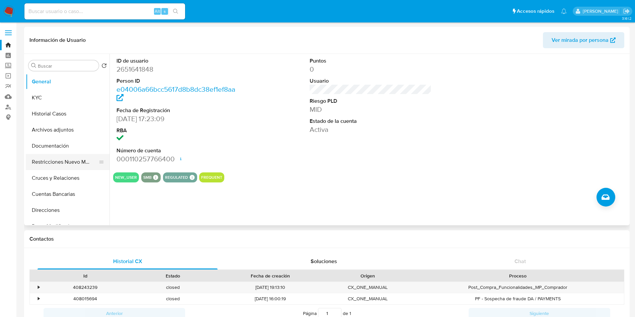
click at [62, 157] on button "Restricciones Nuevo Mundo" at bounding box center [65, 162] width 78 height 16
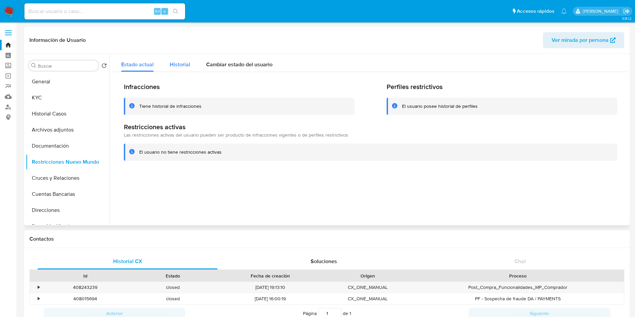
click at [187, 55] on div "Historial" at bounding box center [180, 63] width 20 height 18
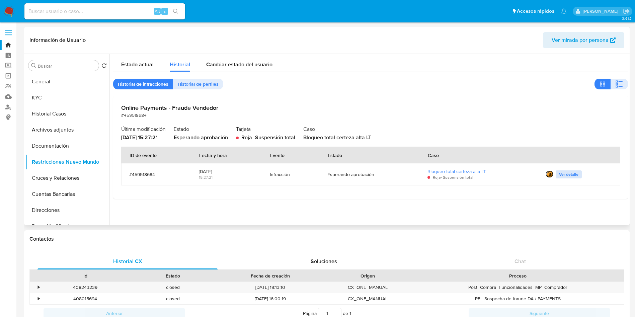
click at [571, 176] on span "Ver detalle" at bounding box center [568, 174] width 19 height 7
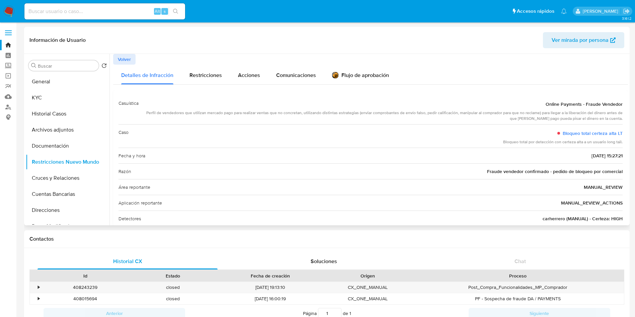
click at [125, 63] on span "Volver" at bounding box center [124, 59] width 13 height 9
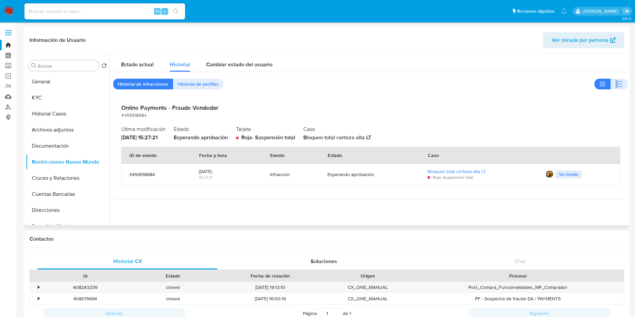
click at [326, 40] on header "Información de Usuario Ver mirada por persona" at bounding box center [326, 40] width 595 height 16
click at [571, 175] on span "Ver detalle" at bounding box center [568, 174] width 19 height 7
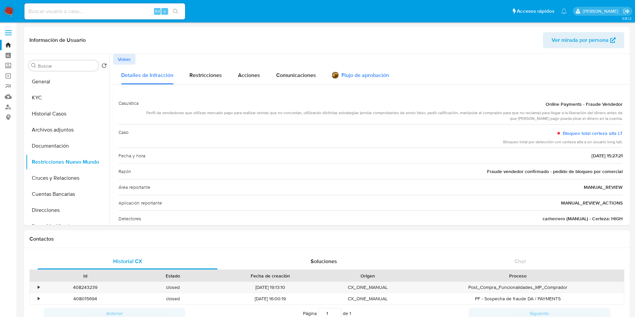
click at [351, 73] on div "Flujo de aprobación" at bounding box center [360, 76] width 57 height 7
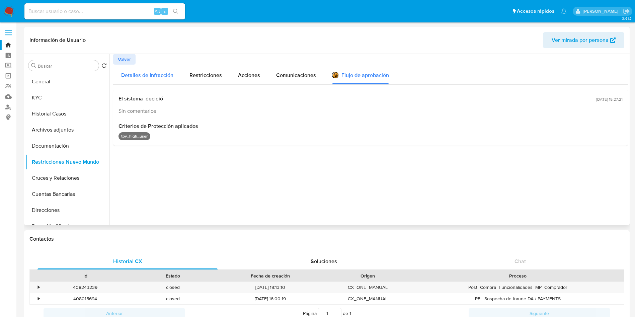
click at [142, 73] on span "Detalles de Infracción" at bounding box center [147, 75] width 52 height 8
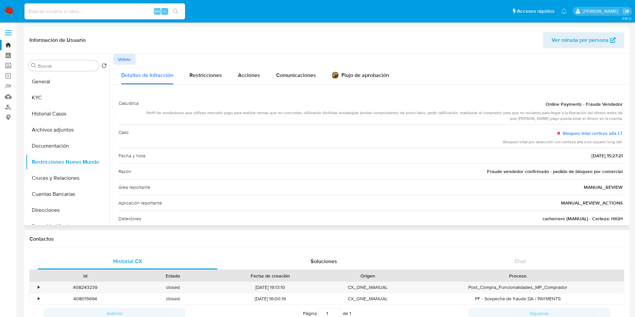
scroll to position [31, 0]
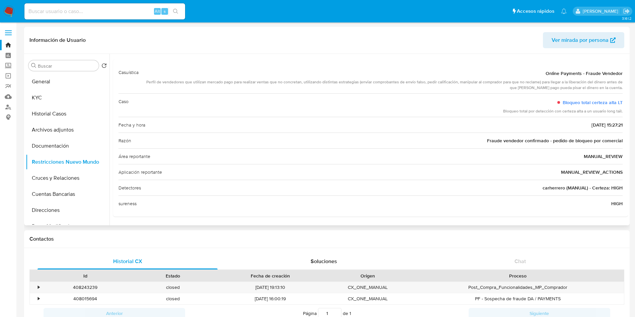
drag, startPoint x: 176, startPoint y: 187, endPoint x: 514, endPoint y: 186, distance: 337.6
click at [506, 186] on div "Detectores carherrero (MANUAL) - Certeza: HIGH" at bounding box center [370, 188] width 504 height 16
drag, startPoint x: 547, startPoint y: 186, endPoint x: 552, endPoint y: 185, distance: 4.7
click at [550, 185] on span "carherrero (MANUAL) - Certeza: HIGH" at bounding box center [582, 187] width 80 height 7
click at [551, 187] on span "carherrero (MANUAL) - Certeza: HIGH" at bounding box center [582, 187] width 80 height 7
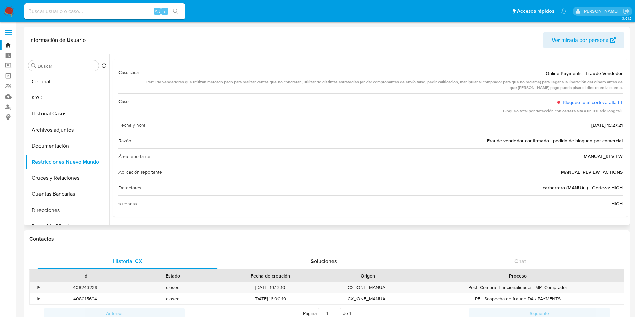
scroll to position [0, 0]
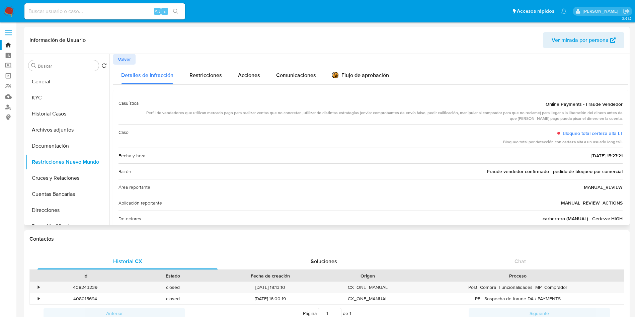
click at [364, 60] on div "Volver" at bounding box center [370, 59] width 515 height 11
click at [364, 76] on div "Flujo de aprobación" at bounding box center [360, 76] width 57 height 7
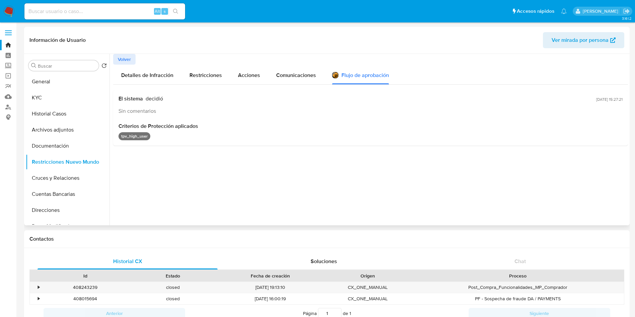
click at [150, 96] on span "decidió" at bounding box center [154, 98] width 17 height 7
drag, startPoint x: 139, startPoint y: 100, endPoint x: 152, endPoint y: 118, distance: 22.0
click at [158, 116] on div "El sistema decidió Sin comentarios 02/10/2025 - 15:27:21 Criterios de Protecció…" at bounding box center [370, 118] width 515 height 56
click at [184, 131] on div "Criterios de Protección aplicados tpv_high_user" at bounding box center [370, 131] width 504 height 17
drag, startPoint x: 213, startPoint y: 140, endPoint x: 221, endPoint y: 134, distance: 10.5
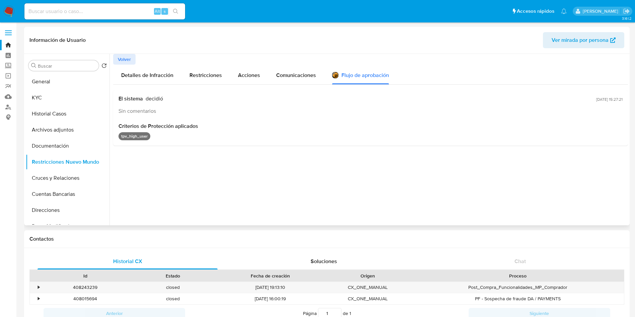
click at [213, 140] on div "tpv_high_user" at bounding box center [370, 136] width 504 height 8
click at [304, 66] on div "Comunicaciones" at bounding box center [296, 75] width 40 height 20
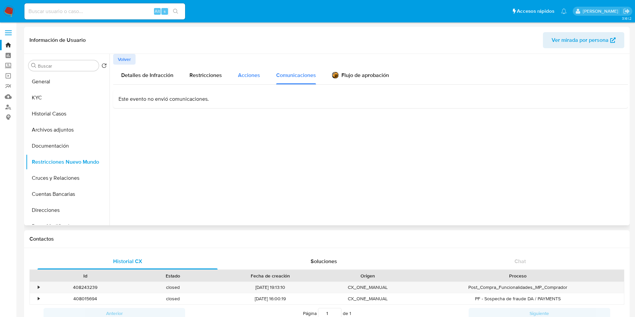
click at [240, 72] on span "Acciones" at bounding box center [249, 75] width 22 height 8
click at [209, 72] on span "Restricciones" at bounding box center [205, 75] width 32 height 8
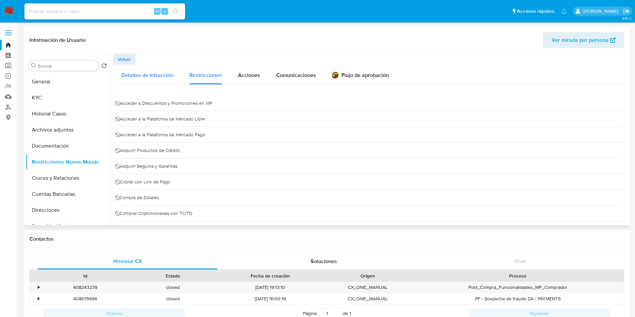
click at [142, 71] on span "Detalles de Infracción" at bounding box center [147, 75] width 52 height 8
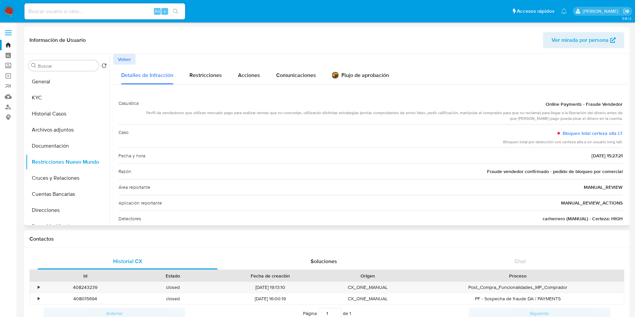
click at [548, 103] on span "Online Payments - Fraude Vendedor" at bounding box center [583, 104] width 77 height 7
click at [125, 60] on span "Volver" at bounding box center [124, 59] width 13 height 9
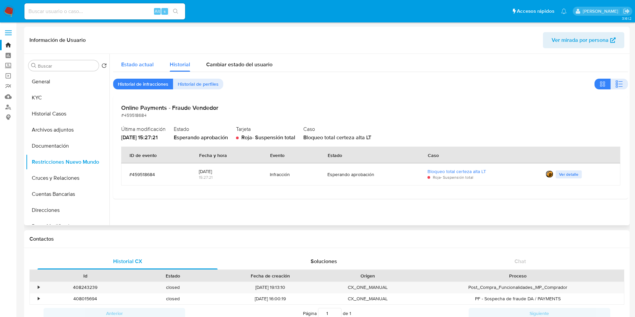
click at [139, 69] on div "Estado actual" at bounding box center [137, 63] width 32 height 18
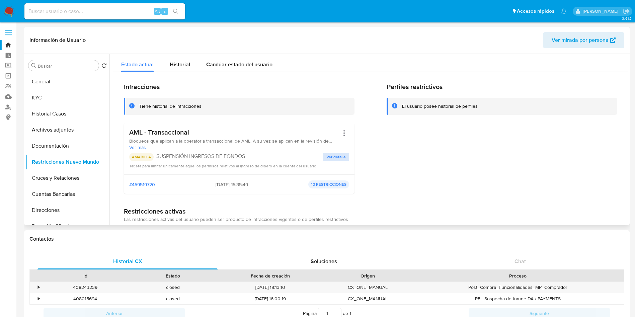
click at [343, 159] on span "Ver detalle" at bounding box center [335, 157] width 19 height 7
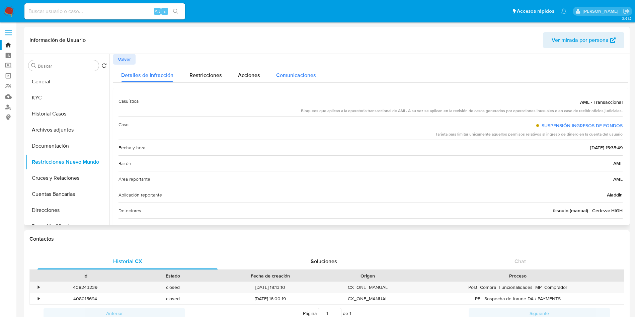
click at [290, 75] on span "Comunicaciones" at bounding box center [296, 75] width 40 height 8
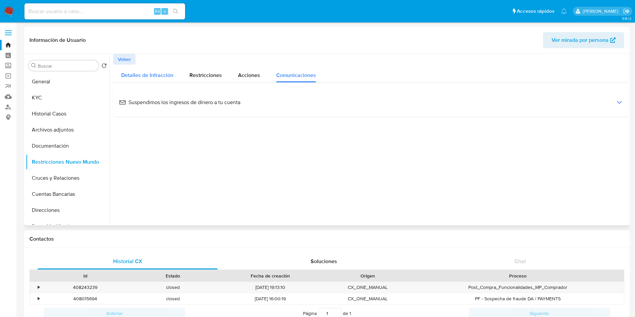
click at [131, 72] on span "Detalles de Infracción" at bounding box center [147, 75] width 52 height 8
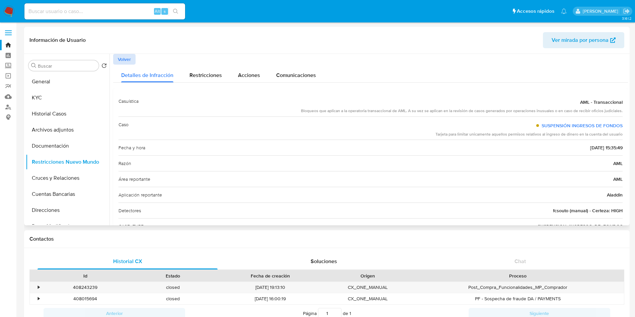
click at [129, 55] on span "Volver" at bounding box center [124, 59] width 13 height 9
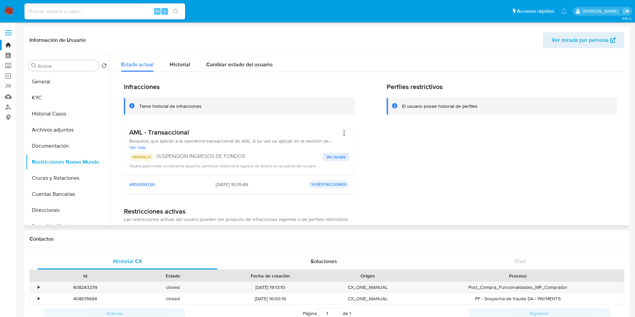
click at [334, 154] on span "Ver detalle" at bounding box center [335, 157] width 19 height 7
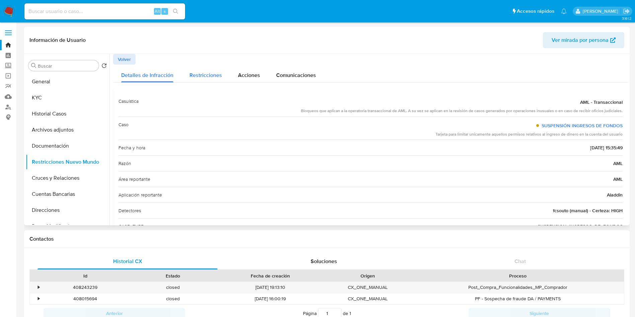
click at [205, 69] on div "Restricciones" at bounding box center [205, 74] width 32 height 18
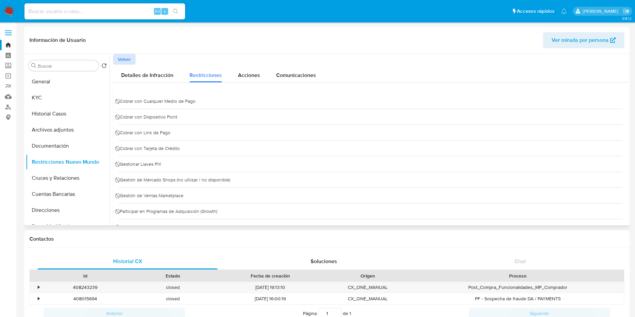
click at [130, 60] on span "Volver" at bounding box center [124, 59] width 13 height 9
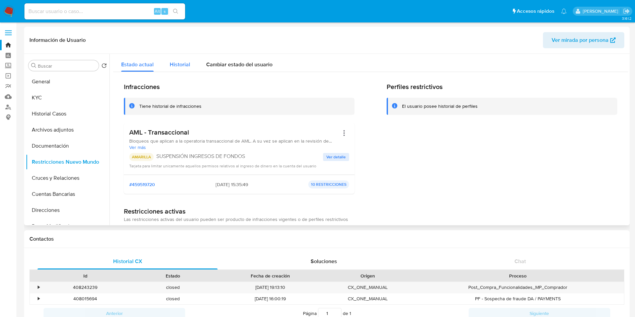
click at [178, 64] on span "Historial" at bounding box center [180, 65] width 20 height 8
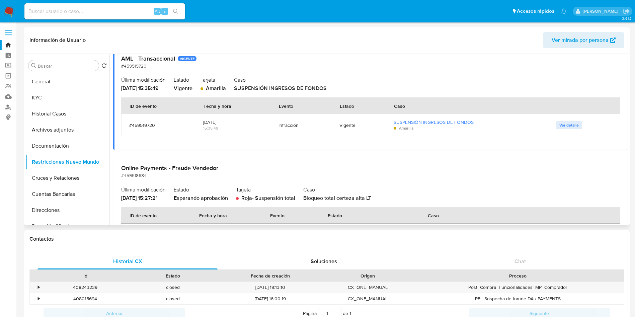
scroll to position [92, 0]
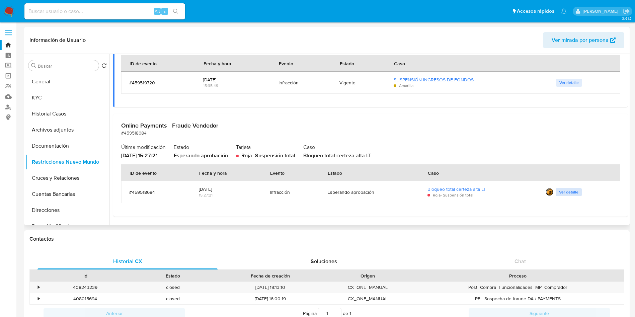
click at [571, 193] on span "Ver detalle" at bounding box center [568, 192] width 19 height 7
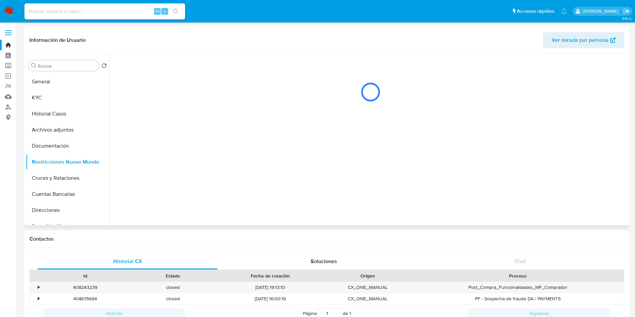
scroll to position [0, 0]
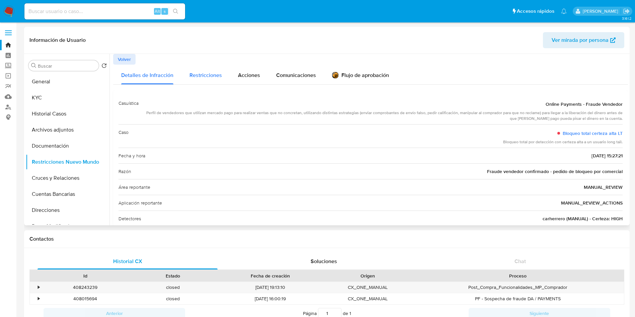
click at [205, 71] on span "Restricciones" at bounding box center [205, 75] width 32 height 8
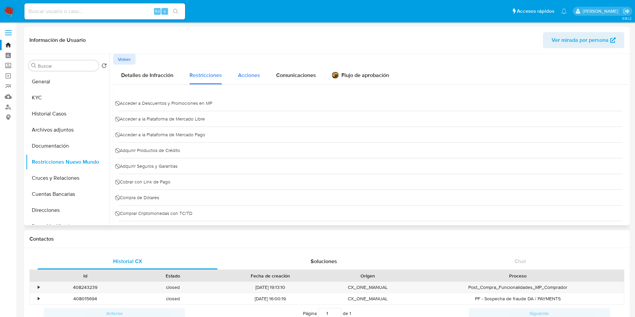
click at [253, 77] on span "Acciones" at bounding box center [249, 75] width 22 height 8
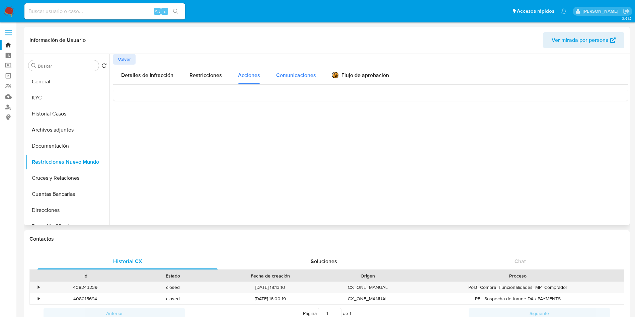
click at [295, 77] on span "Comunicaciones" at bounding box center [296, 75] width 40 height 8
click at [341, 75] on div "Flujo de aprobación" at bounding box center [360, 76] width 57 height 7
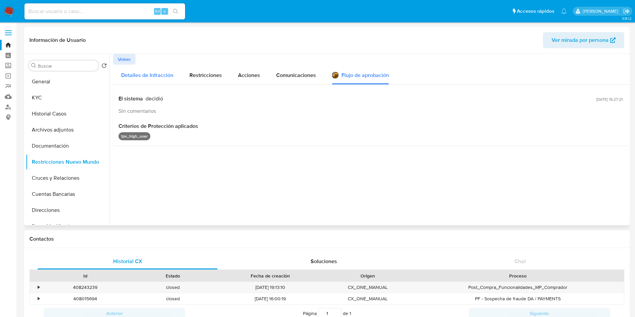
click at [150, 72] on span "Detalles de Infracción" at bounding box center [147, 75] width 52 height 8
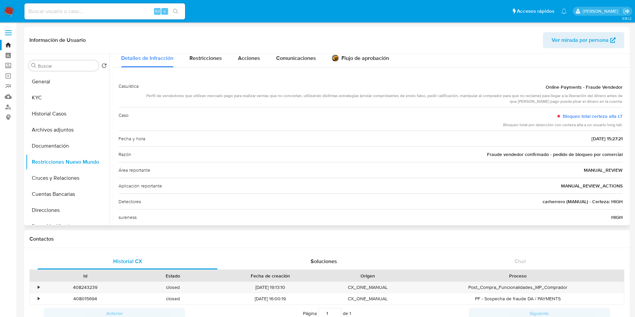
scroll to position [31, 0]
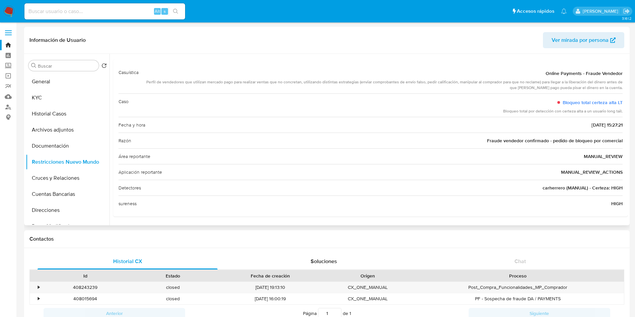
drag, startPoint x: 496, startPoint y: 145, endPoint x: 614, endPoint y: 143, distance: 118.1
click at [611, 143] on div "Razón Fraude vendedor confirmado - pedido de bloqueo por comercial" at bounding box center [370, 140] width 504 height 16
click at [503, 158] on div "Área reportante MANUAL_REVIEW" at bounding box center [370, 156] width 504 height 16
click at [550, 186] on span "carherrero (MANUAL) - Certeza: HIGH" at bounding box center [582, 187] width 80 height 7
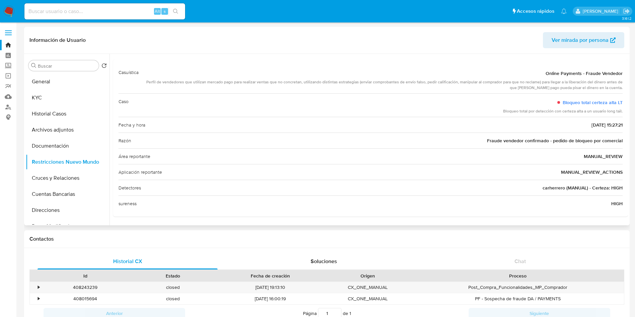
click at [573, 146] on div "Razón Fraude vendedor confirmado - pedido de bloqueo por comercial" at bounding box center [370, 140] width 504 height 16
click at [516, 141] on span "Fraude vendedor confirmado - pedido de bloqueo por comercial" at bounding box center [555, 140] width 136 height 7
click at [553, 189] on span "carherrero (MANUAL) - Certeza: HIGH" at bounding box center [582, 187] width 80 height 7
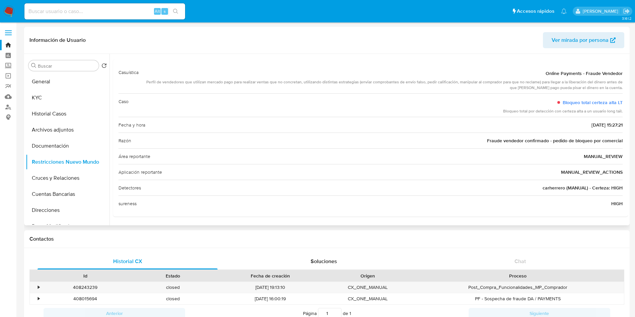
click at [553, 189] on span "carherrero (MANUAL) - Certeza: HIGH" at bounding box center [582, 187] width 80 height 7
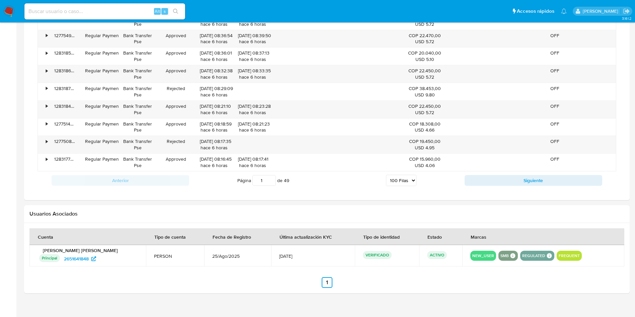
scroll to position [2110, 0]
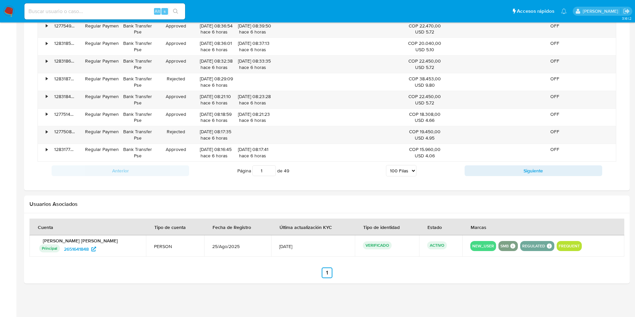
click at [268, 172] on input "1" at bounding box center [263, 170] width 23 height 11
drag, startPoint x: 265, startPoint y: 171, endPoint x: 244, endPoint y: 170, distance: 21.1
click at [244, 170] on span "Página 1 de 49" at bounding box center [263, 170] width 52 height 11
type input "49"
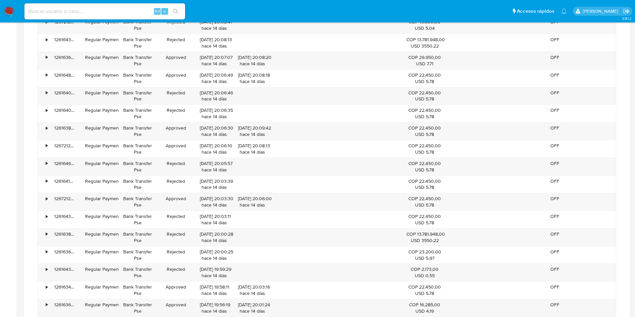
scroll to position [1880, 0]
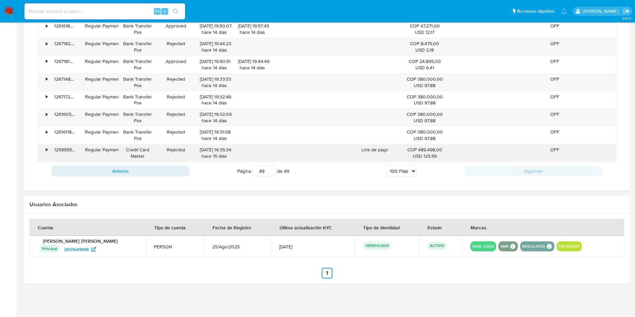
drag, startPoint x: 197, startPoint y: 150, endPoint x: 227, endPoint y: 150, distance: 29.5
click at [227, 150] on div "17/09/2025 14:35:34 hace 15 días" at bounding box center [214, 152] width 38 height 17
click at [235, 150] on div at bounding box center [252, 152] width 38 height 17
click at [15, 13] on nav "Pausado Ver notificaciones Alt s Accesos rápidos Presiona las siguientes teclas…" at bounding box center [317, 11] width 635 height 22
click at [9, 11] on img at bounding box center [8, 11] width 11 height 11
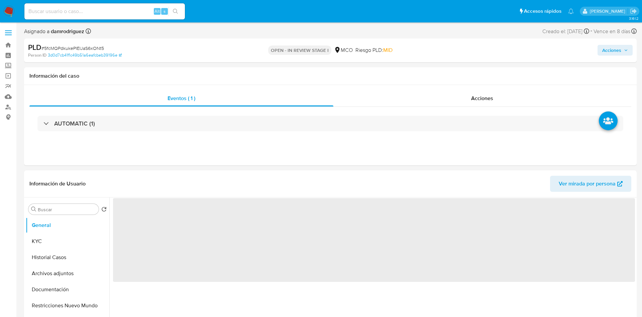
select select "10"
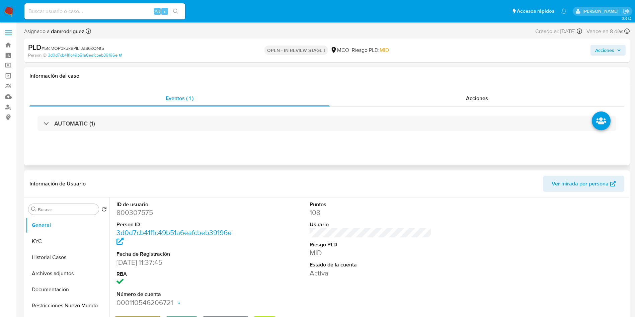
click at [240, 159] on div "Eventos ( 1 ) Acciones AUTOMATIC (1)" at bounding box center [326, 125] width 605 height 80
click at [144, 214] on dd "800307575" at bounding box center [177, 212] width 122 height 9
copy dd "800307575"
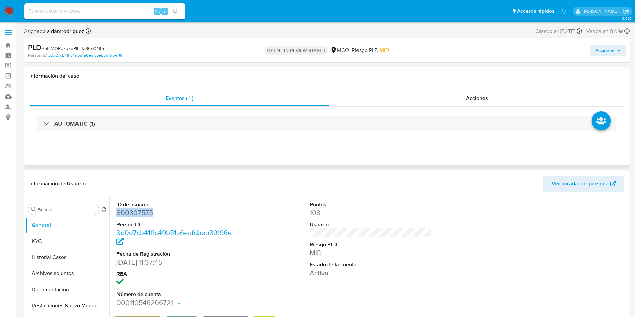
copy dd "800307575"
click at [139, 209] on dd "800307575" at bounding box center [177, 212] width 122 height 9
click at [65, 260] on button "Historial Casos" at bounding box center [65, 257] width 78 height 16
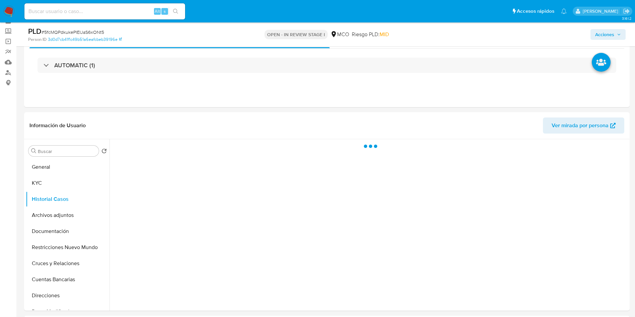
scroll to position [50, 0]
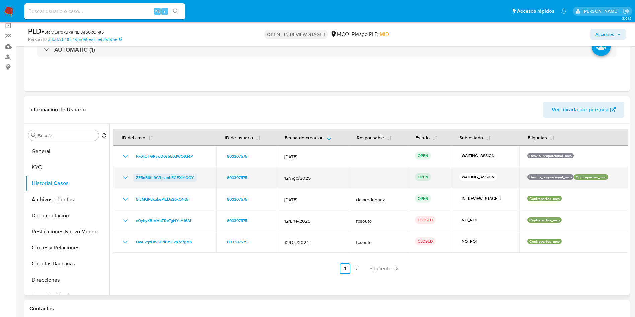
drag, startPoint x: 199, startPoint y: 179, endPoint x: 134, endPoint y: 180, distance: 64.9
click at [134, 180] on div "ZE5q56fe9CRpzmbFGEXiYQQY" at bounding box center [164, 178] width 87 height 8
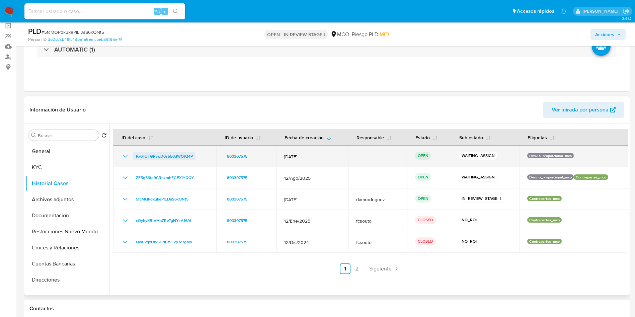
drag, startPoint x: 185, startPoint y: 155, endPoint x: 135, endPoint y: 155, distance: 50.2
click at [135, 155] on div "Px0IjUFGPywD0s550dWOtQ4P" at bounding box center [164, 156] width 87 height 8
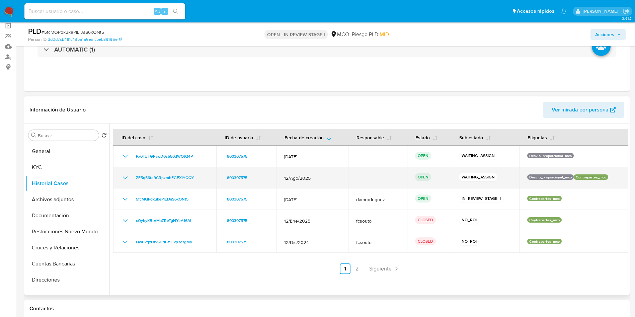
drag, startPoint x: 198, startPoint y: 175, endPoint x: 133, endPoint y: 175, distance: 64.9
click at [133, 175] on div "ZE5q56fe9CRpzmbFGEXiYQQY" at bounding box center [164, 178] width 87 height 8
click at [156, 176] on span "ZE5q56fe9CRpzmbFGEXiYQQY" at bounding box center [165, 178] width 58 height 8
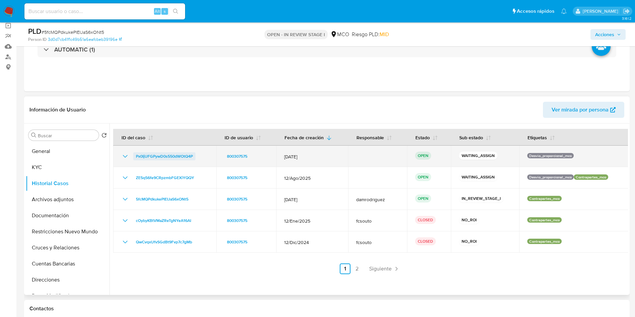
click at [171, 158] on span "Px0IjUFGPywD0s550dWOtQ4P" at bounding box center [164, 156] width 57 height 8
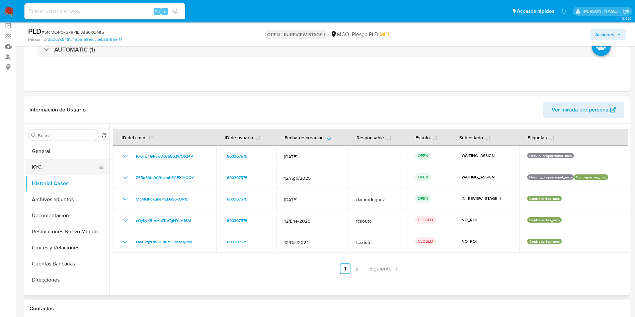
click at [48, 165] on button "KYC" at bounding box center [65, 167] width 78 height 16
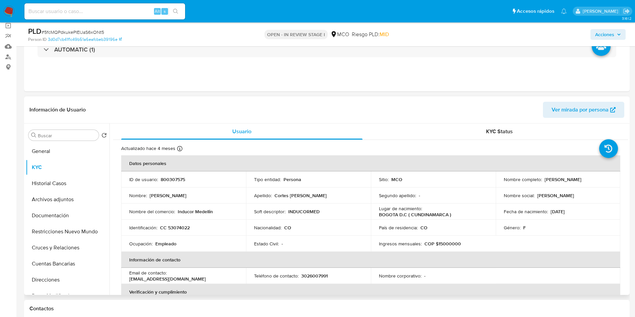
drag, startPoint x: 577, startPoint y: 181, endPoint x: 496, endPoint y: 181, distance: 81.0
click at [496, 181] on td "Nombre completo : Jinneth Andrea Cortes Zambrano" at bounding box center [558, 179] width 125 height 16
copy p "Jinneth Andrea Cortes Zambrano"
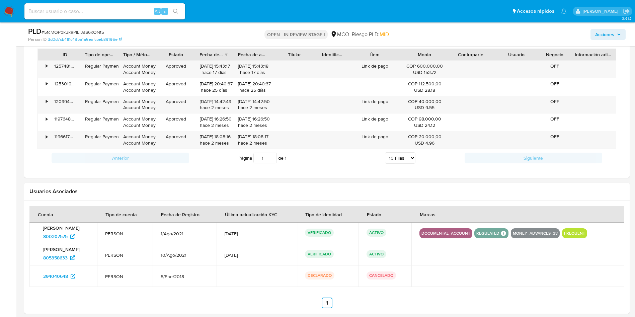
scroll to position [514, 0]
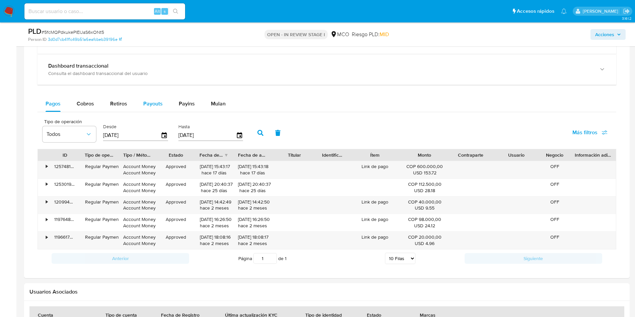
click at [86, 106] on span "Cobros" at bounding box center [85, 104] width 17 height 8
select select "10"
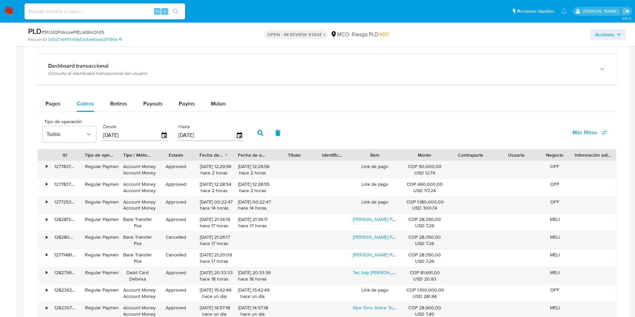
click at [379, 116] on div "Tipo de operación Todos Desde 05/07/2025 Hasta 02/10/2025 Más filtros" at bounding box center [326, 131] width 579 height 33
drag, startPoint x: 396, startPoint y: 166, endPoint x: 434, endPoint y: 166, distance: 38.1
click at [434, 166] on div "• 127783794081 Regular Payment Account Money Account Money Approved 02/10/2025 …" at bounding box center [327, 169] width 578 height 17
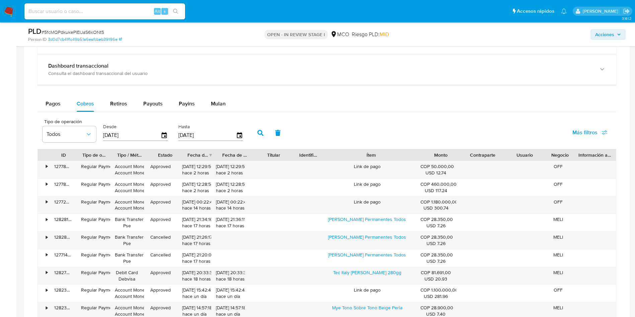
drag, startPoint x: 407, startPoint y: 155, endPoint x: 532, endPoint y: 152, distance: 124.5
click at [530, 152] on div "ID Tipo de operación Tipo / Método Estado Fecha de creación Fecha de aprobación…" at bounding box center [327, 154] width 578 height 11
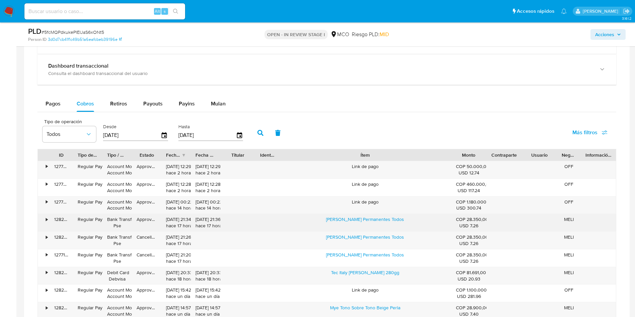
drag, startPoint x: 316, startPoint y: 215, endPoint x: 415, endPoint y: 218, distance: 99.1
click at [412, 219] on div "Igora Tinte Permanentes Todos" at bounding box center [365, 222] width 172 height 17
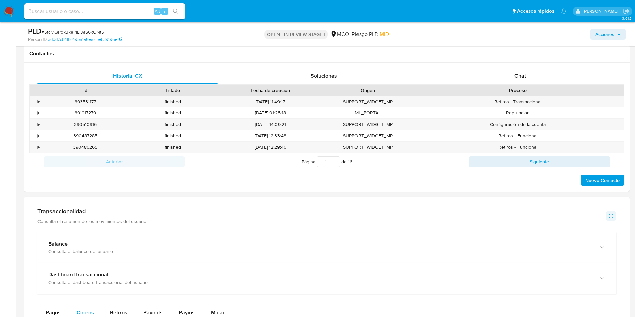
scroll to position [112, 0]
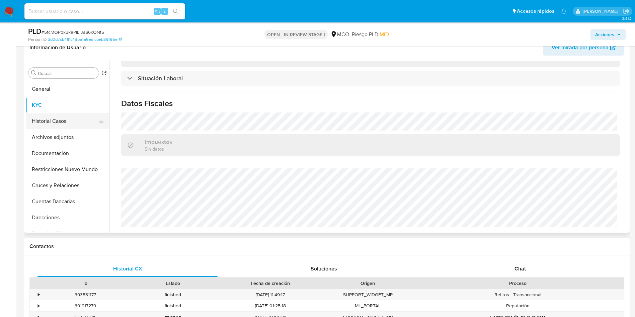
click at [68, 126] on button "Historial Casos" at bounding box center [65, 121] width 78 height 16
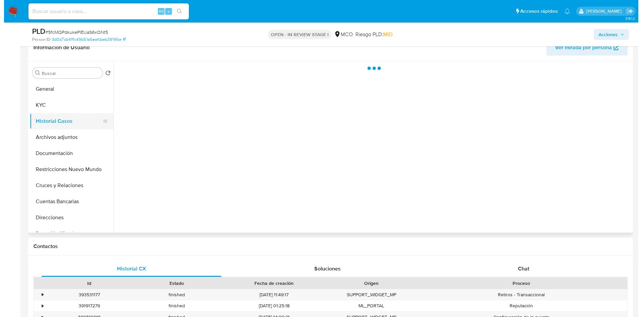
scroll to position [0, 0]
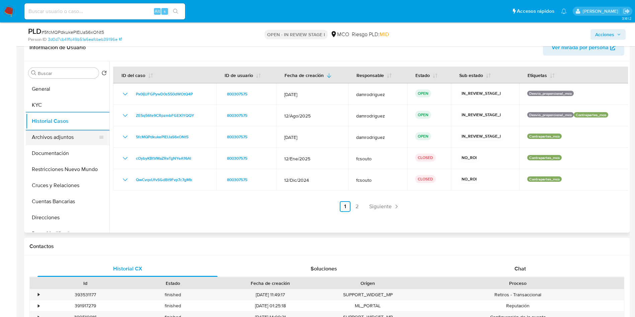
click at [77, 140] on button "Archivos adjuntos" at bounding box center [65, 137] width 78 height 16
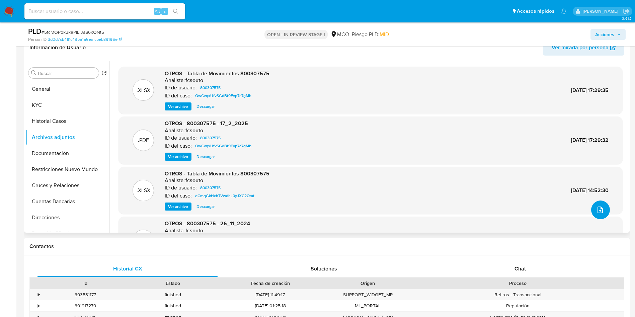
click at [595, 217] on button "upload-file" at bounding box center [600, 209] width 19 height 19
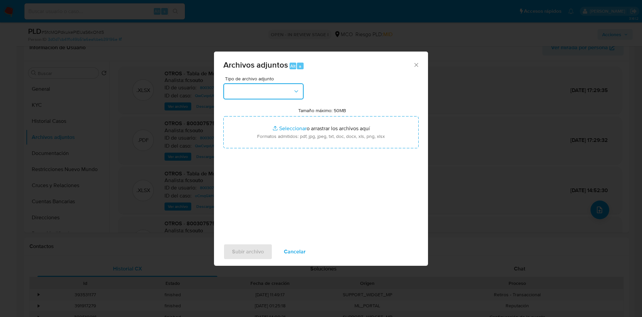
click at [245, 96] on button "button" at bounding box center [264, 91] width 80 height 16
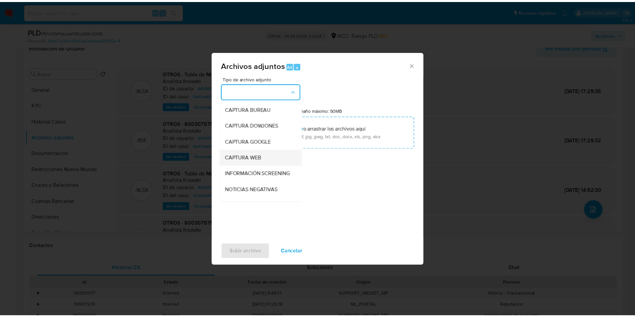
scroll to position [50, 0]
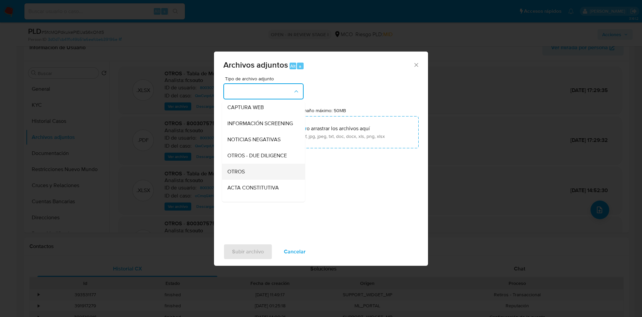
click at [243, 180] on div "OTROS" at bounding box center [262, 172] width 68 height 16
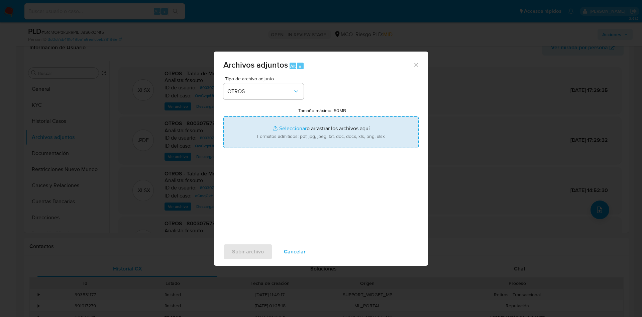
click at [291, 129] on input "Tamaño máximo: 50MB Seleccionar archivos" at bounding box center [321, 132] width 195 height 32
type input "C:\fakepath\800307575 - 02_10_2025.pdf"
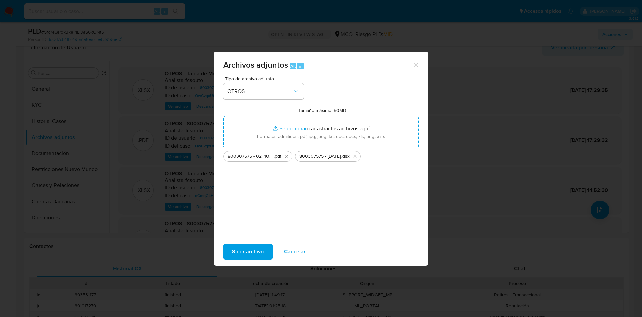
click at [255, 251] on span "Subir archivo" at bounding box center [248, 251] width 32 height 15
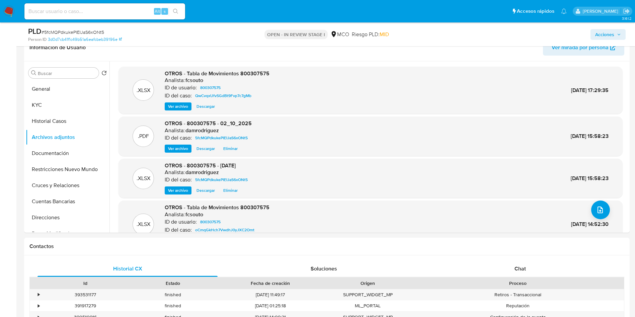
click at [609, 35] on span "Acciones" at bounding box center [604, 34] width 19 height 11
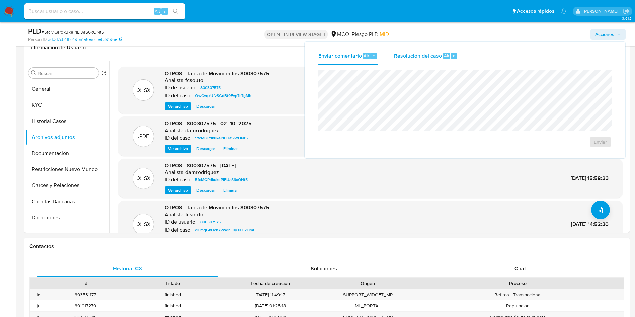
click at [438, 59] on span "Resolución del caso" at bounding box center [418, 56] width 48 height 8
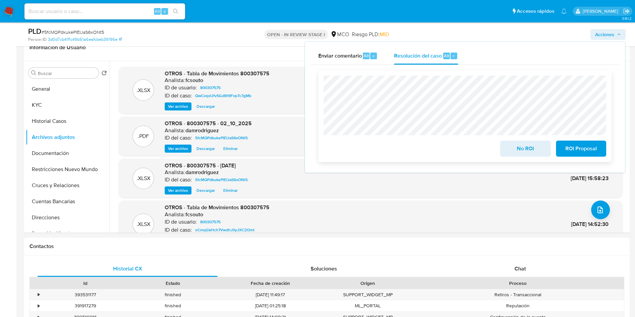
click at [516, 151] on span "No ROI" at bounding box center [525, 148] width 33 height 15
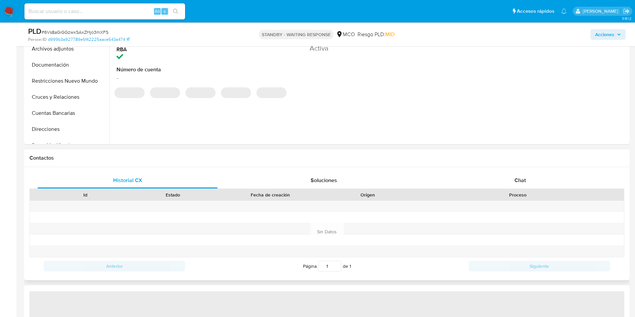
select select "10"
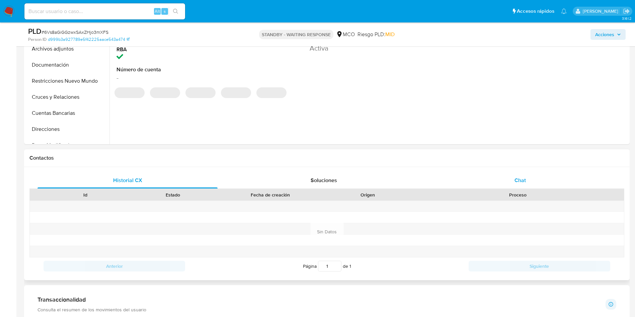
click at [493, 182] on div "Chat" at bounding box center [520, 180] width 180 height 16
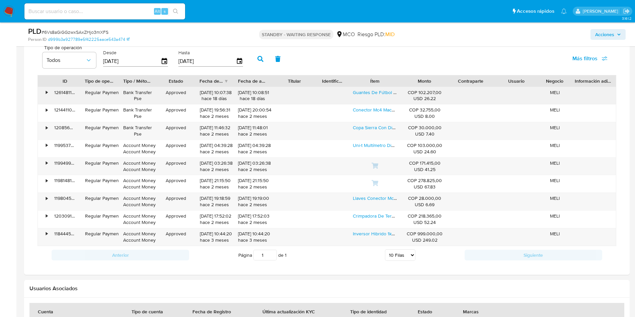
scroll to position [619, 0]
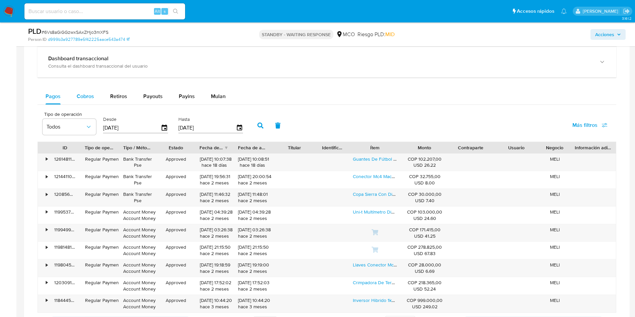
click at [83, 96] on span "Cobros" at bounding box center [85, 96] width 17 height 8
select select "10"
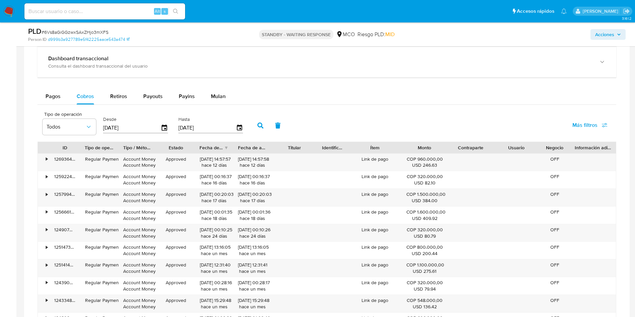
scroll to position [669, 0]
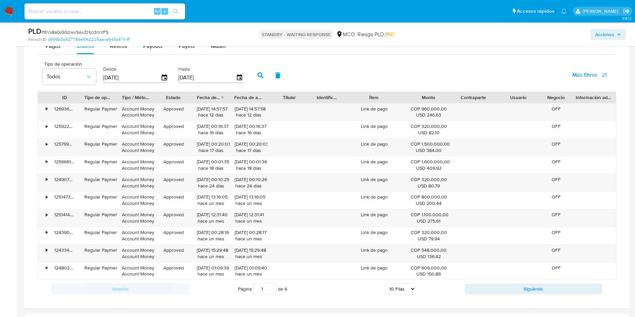
drag, startPoint x: 396, startPoint y: 96, endPoint x: 406, endPoint y: 97, distance: 9.1
click at [406, 97] on div at bounding box center [406, 97] width 12 height 11
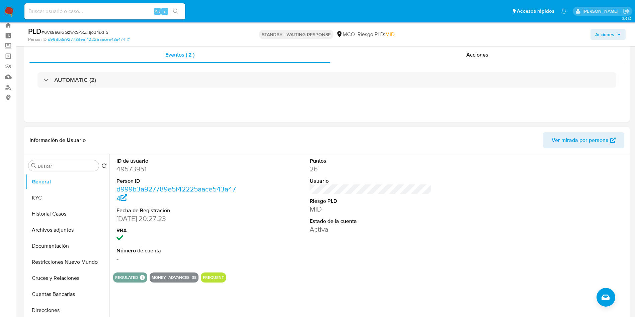
scroll to position [17, 0]
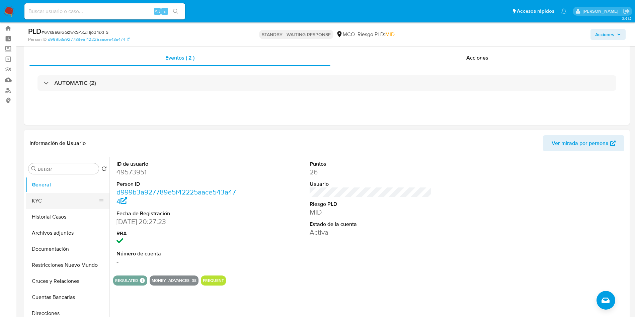
drag, startPoint x: 49, startPoint y: 207, endPoint x: 54, endPoint y: 205, distance: 5.2
click at [49, 207] on button "KYC" at bounding box center [65, 201] width 78 height 16
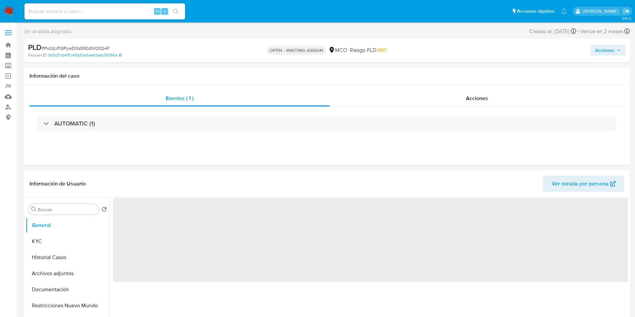
select select "10"
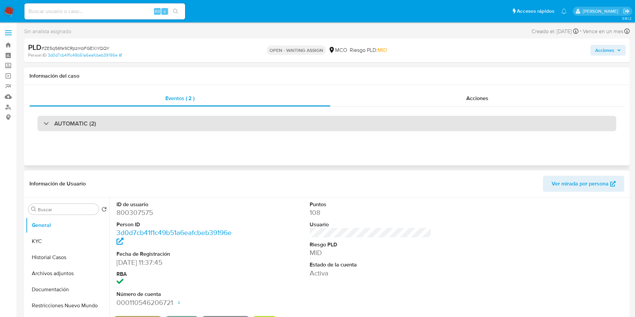
click at [132, 120] on div "AUTOMATIC (2)" at bounding box center [326, 123] width 579 height 15
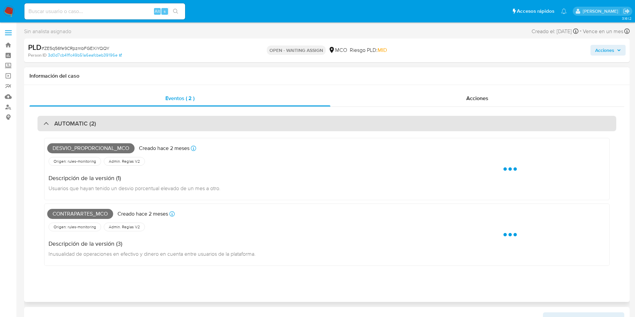
click at [109, 122] on div "AUTOMATIC (2)" at bounding box center [326, 123] width 579 height 15
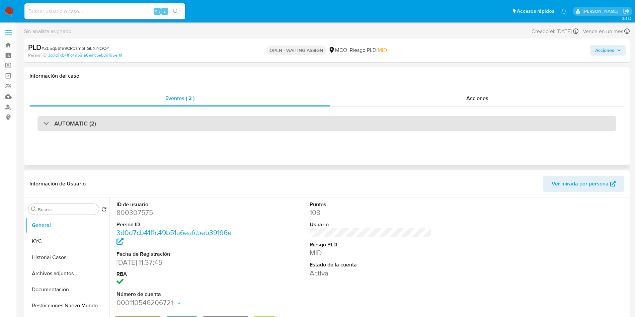
click at [84, 125] on h3 "AUTOMATIC (2)" at bounding box center [75, 123] width 42 height 7
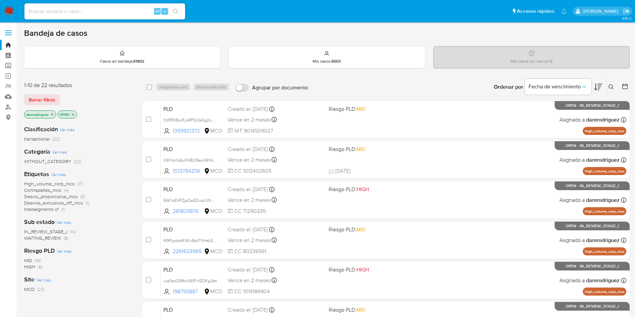
click at [13, 9] on img at bounding box center [8, 11] width 11 height 11
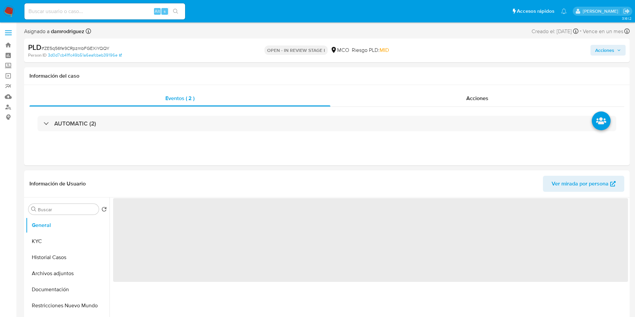
select select "10"
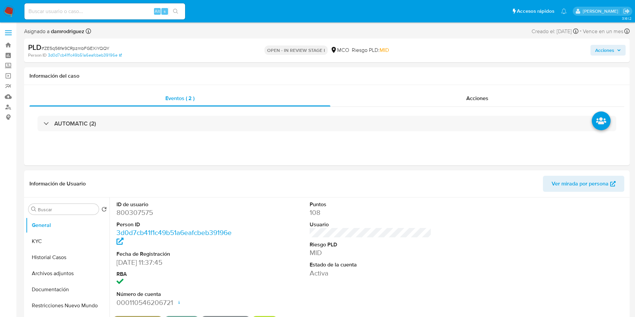
click at [603, 53] on span "Acciones" at bounding box center [604, 50] width 19 height 11
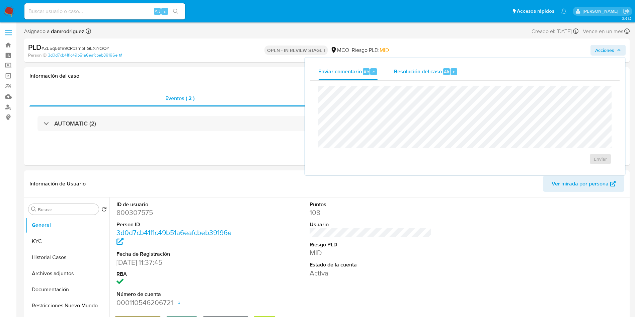
click at [436, 69] on span "Resolución del caso" at bounding box center [418, 72] width 48 height 8
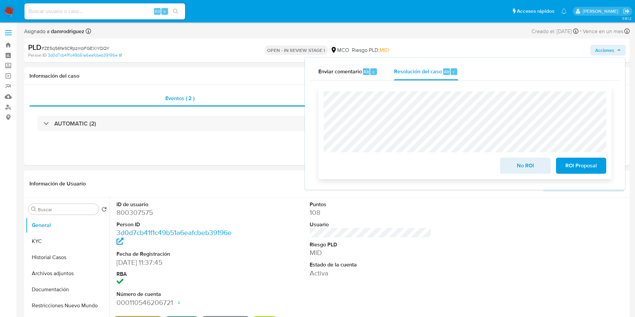
click at [526, 168] on span "No ROI" at bounding box center [525, 165] width 33 height 15
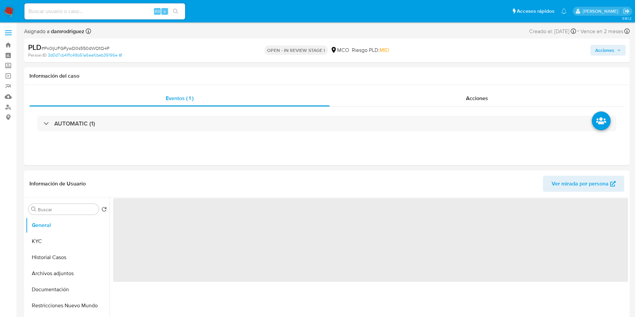
select select "10"
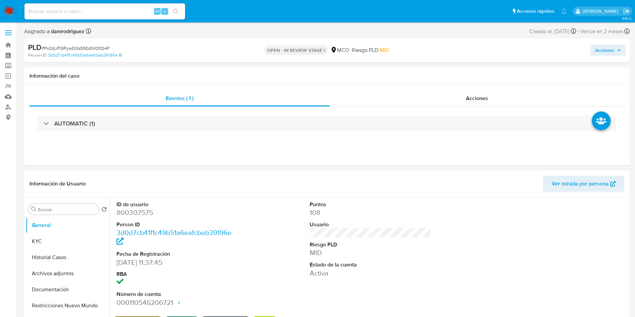
click at [606, 53] on span "Acciones" at bounding box center [604, 50] width 19 height 11
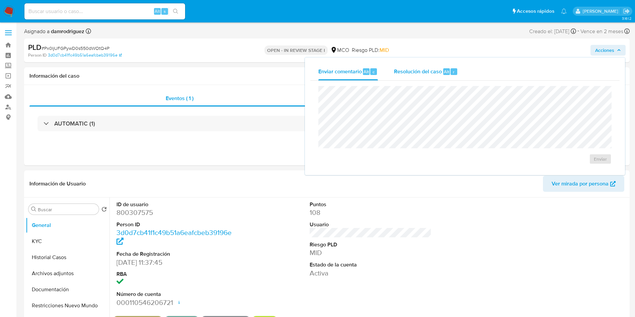
click at [432, 71] on span "Resolución del caso" at bounding box center [418, 72] width 48 height 8
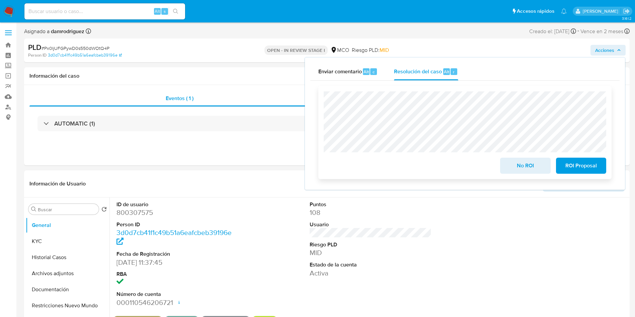
click at [520, 170] on span "No ROI" at bounding box center [525, 165] width 33 height 15
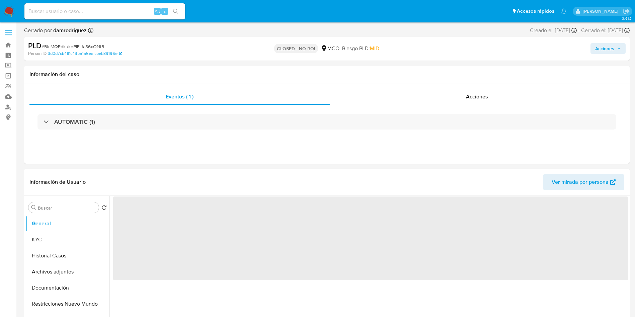
select select "10"
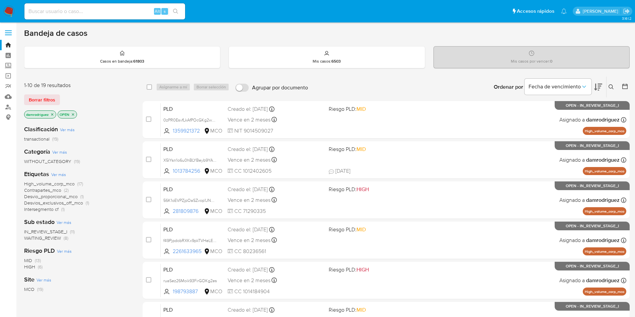
click at [622, 84] on icon at bounding box center [624, 86] width 7 height 7
click at [626, 89] on icon at bounding box center [624, 86] width 5 height 5
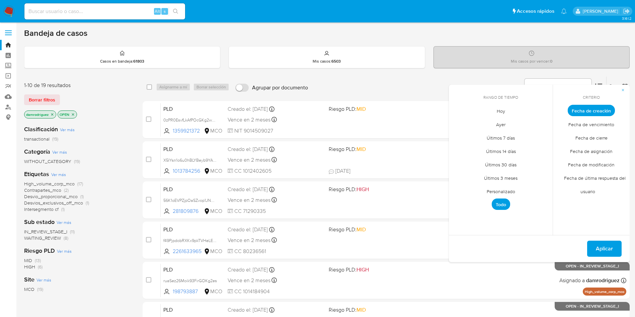
click at [494, 194] on span "Personalizado" at bounding box center [500, 191] width 42 height 14
click at [458, 121] on icon "Mes anterior" at bounding box center [459, 123] width 8 height 8
click at [501, 157] on button "10" at bounding box center [500, 161] width 11 height 11
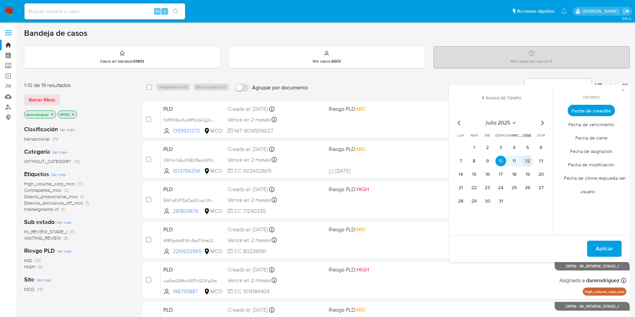
drag, startPoint x: 529, startPoint y: 159, endPoint x: 546, endPoint y: 175, distance: 23.0
click at [529, 159] on button "12" at bounding box center [527, 161] width 11 height 11
click at [608, 250] on span "Aplicar" at bounding box center [604, 248] width 17 height 15
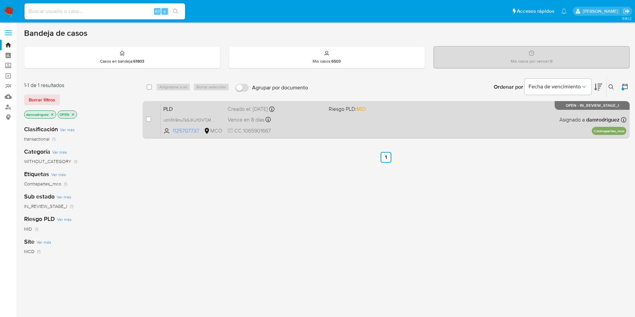
click at [199, 108] on span "PLD" at bounding box center [192, 108] width 59 height 9
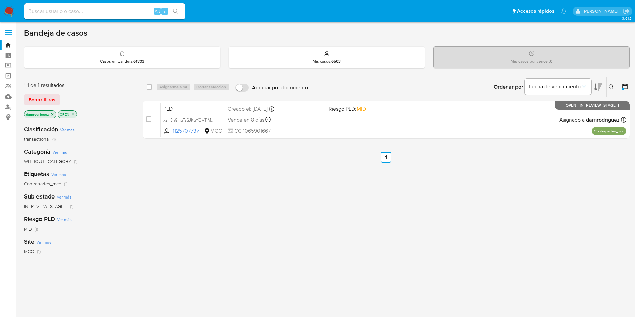
click at [7, 12] on img at bounding box center [8, 11] width 11 height 11
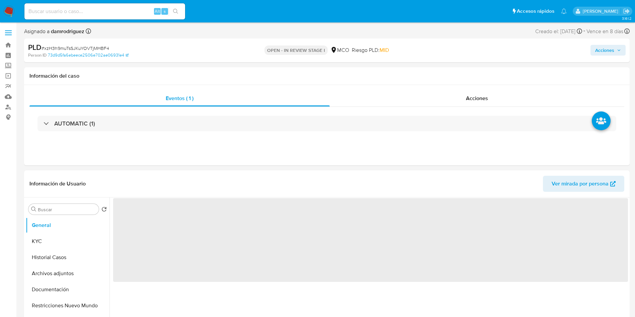
select select "10"
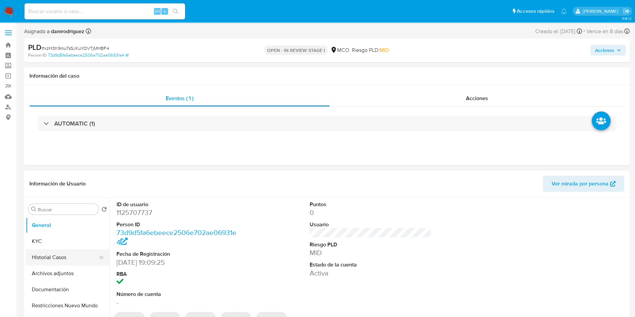
click at [57, 211] on button "Historial Casos" at bounding box center [65, 257] width 78 height 16
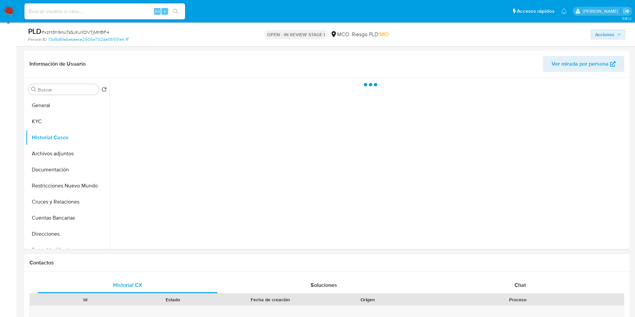
scroll to position [100, 0]
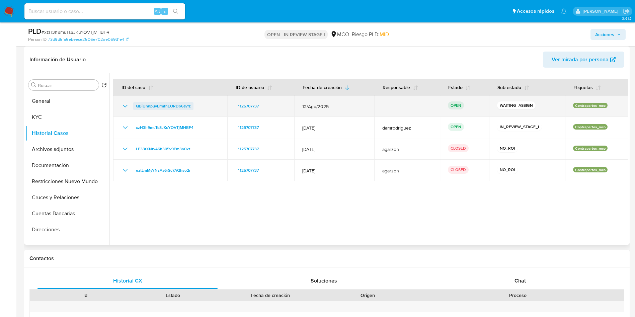
drag, startPoint x: 204, startPoint y: 106, endPoint x: 135, endPoint y: 104, distance: 69.0
click at [135, 104] on div "QBiUhnpuyErmfhEORDo6avfz" at bounding box center [170, 106] width 98 height 8
click at [161, 106] on span "QBiUhnpuyErmfhEORDo6avfz" at bounding box center [163, 106] width 55 height 8
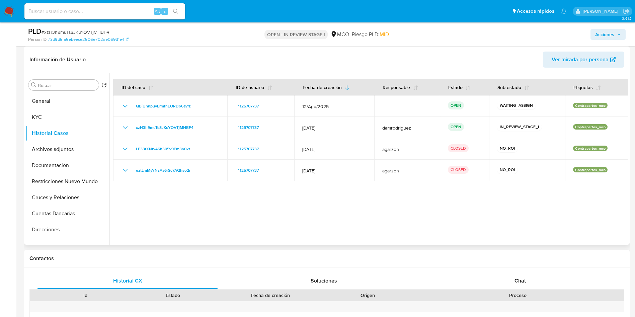
click at [217, 195] on div at bounding box center [368, 158] width 518 height 171
click at [50, 96] on button "General" at bounding box center [65, 101] width 78 height 16
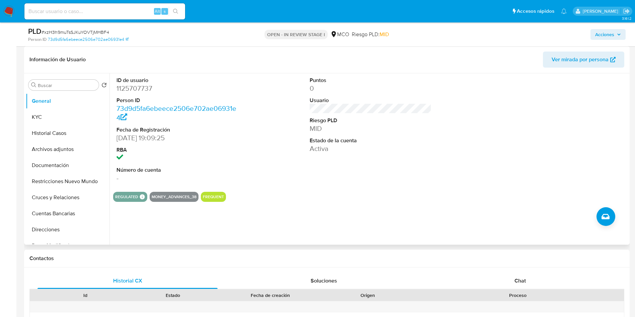
click at [131, 88] on dd "1125707737" at bounding box center [177, 88] width 122 height 9
copy dd "1125707737"
click at [137, 90] on dd "1125707737" at bounding box center [177, 88] width 122 height 9
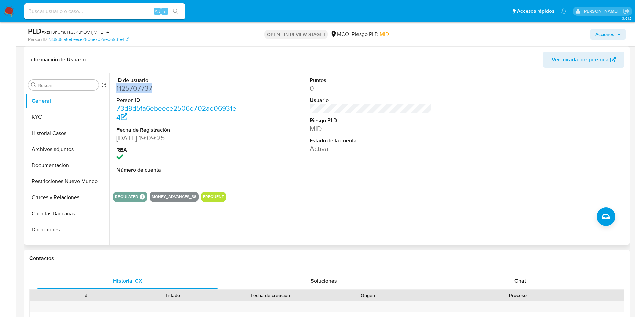
click at [137, 90] on dd "1125707737" at bounding box center [177, 88] width 122 height 9
click at [142, 85] on dd "1125707737" at bounding box center [177, 88] width 122 height 9
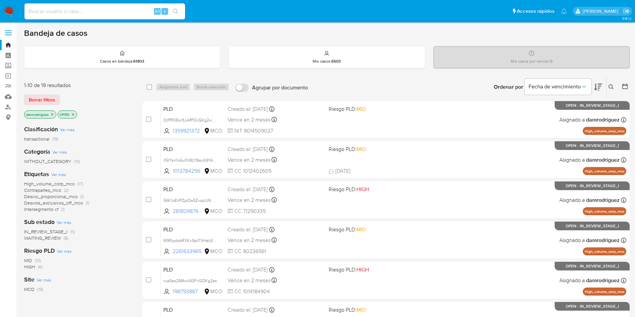
click at [608, 85] on icon at bounding box center [610, 86] width 5 height 5
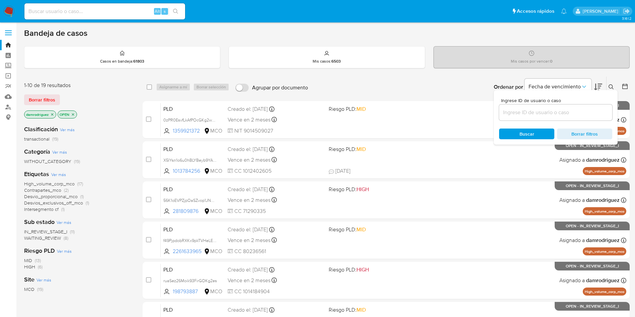
click at [519, 117] on div at bounding box center [555, 112] width 113 height 16
click at [521, 114] on input at bounding box center [555, 112] width 113 height 9
paste input "QBiUhnpuyErmfhEORDo6avfz"
type input "QBiUhnpuyErmfhEORDo6avfz"
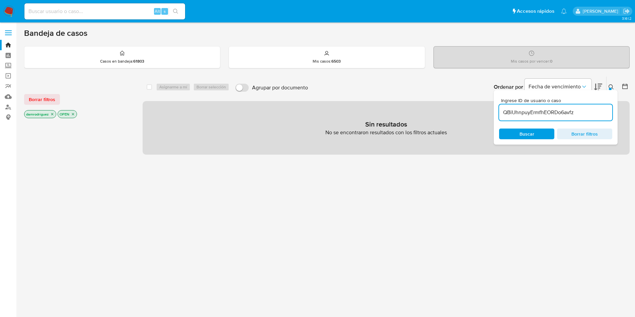
click at [54, 115] on icon "close-filter" at bounding box center [52, 114] width 4 height 4
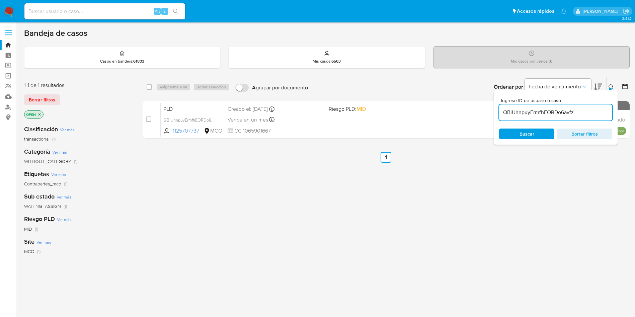
click at [612, 83] on button at bounding box center [611, 87] width 11 height 8
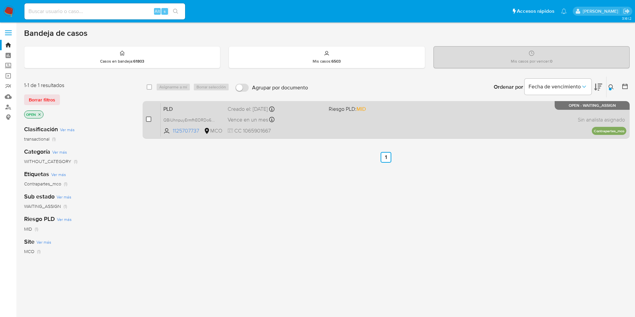
click at [148, 118] on input "checkbox" at bounding box center [148, 118] width 5 height 5
checkbox input "true"
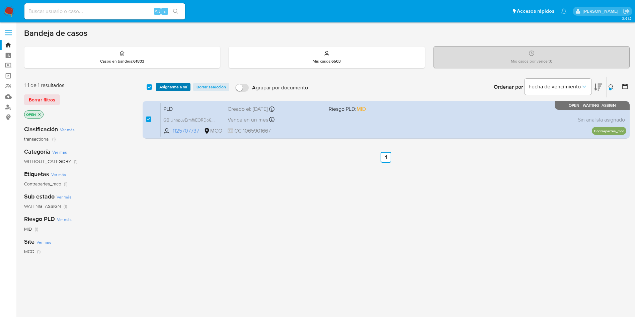
click at [183, 89] on span "Asignarme a mí" at bounding box center [173, 87] width 28 height 7
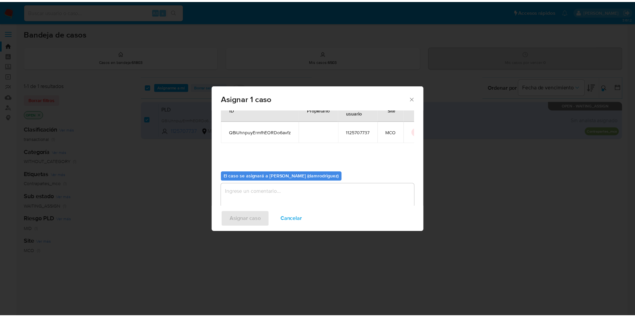
scroll to position [35, 0]
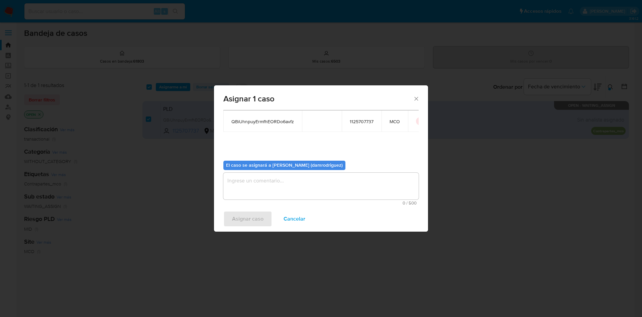
click at [252, 178] on textarea "assign-modal" at bounding box center [321, 186] width 195 height 27
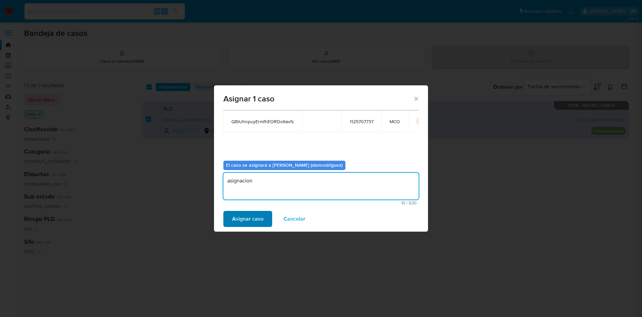
type textarea "asignacion"
click at [240, 218] on span "Asignar caso" at bounding box center [247, 218] width 31 height 15
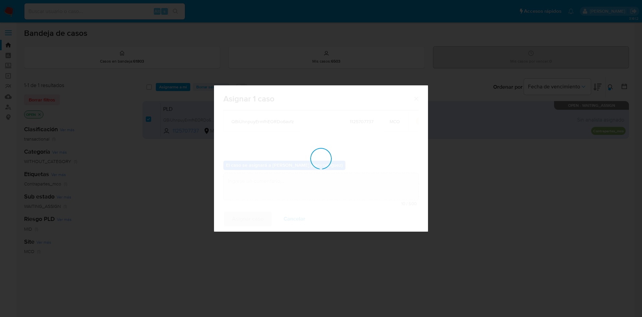
checkbox input "false"
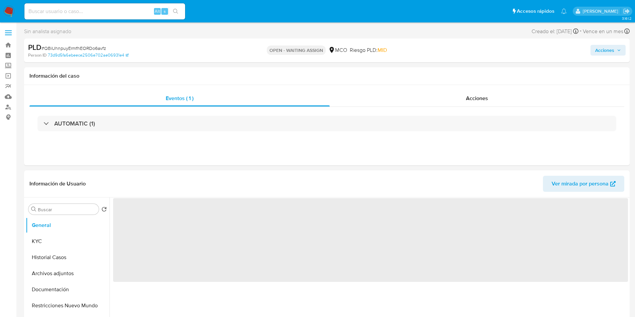
select select "10"
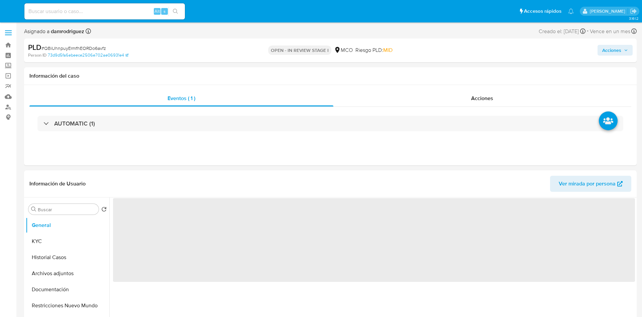
select select "10"
